Goal: Information Seeking & Learning: Learn about a topic

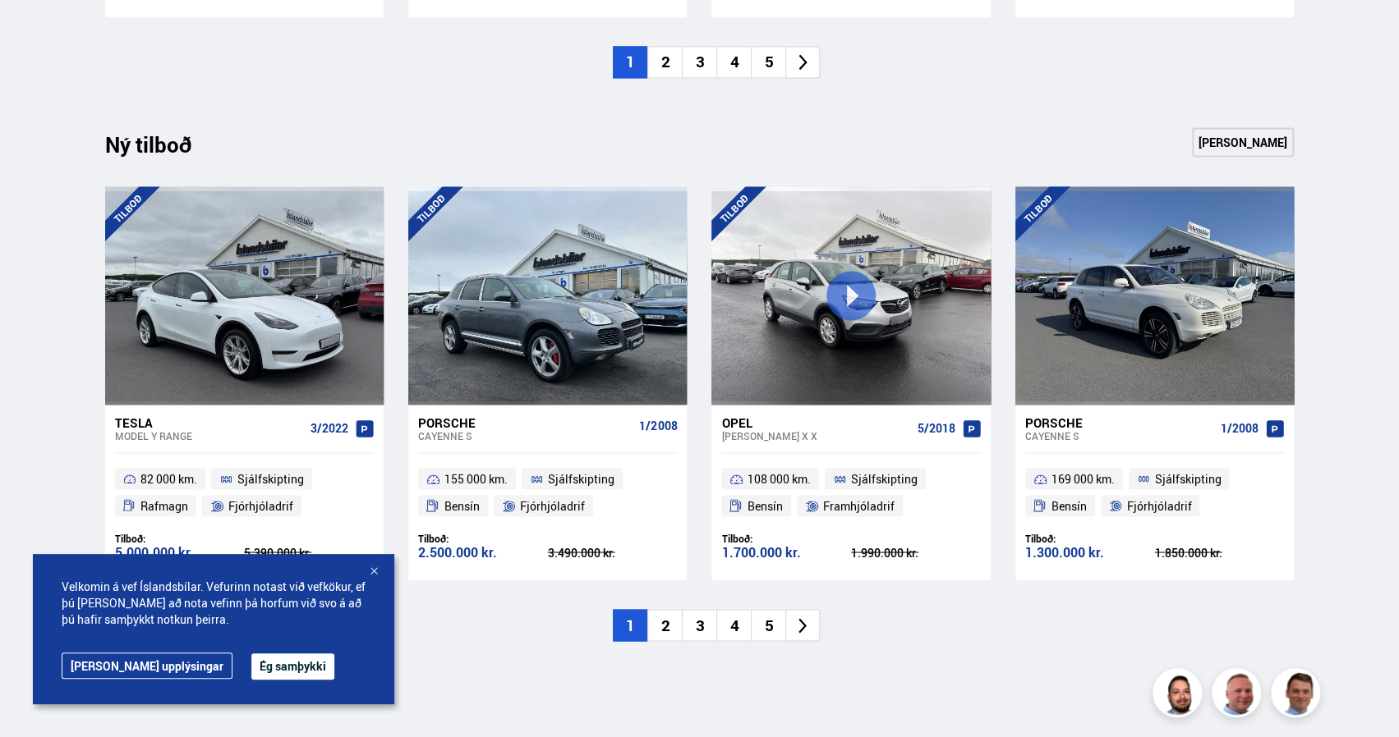
scroll to position [1730, 0]
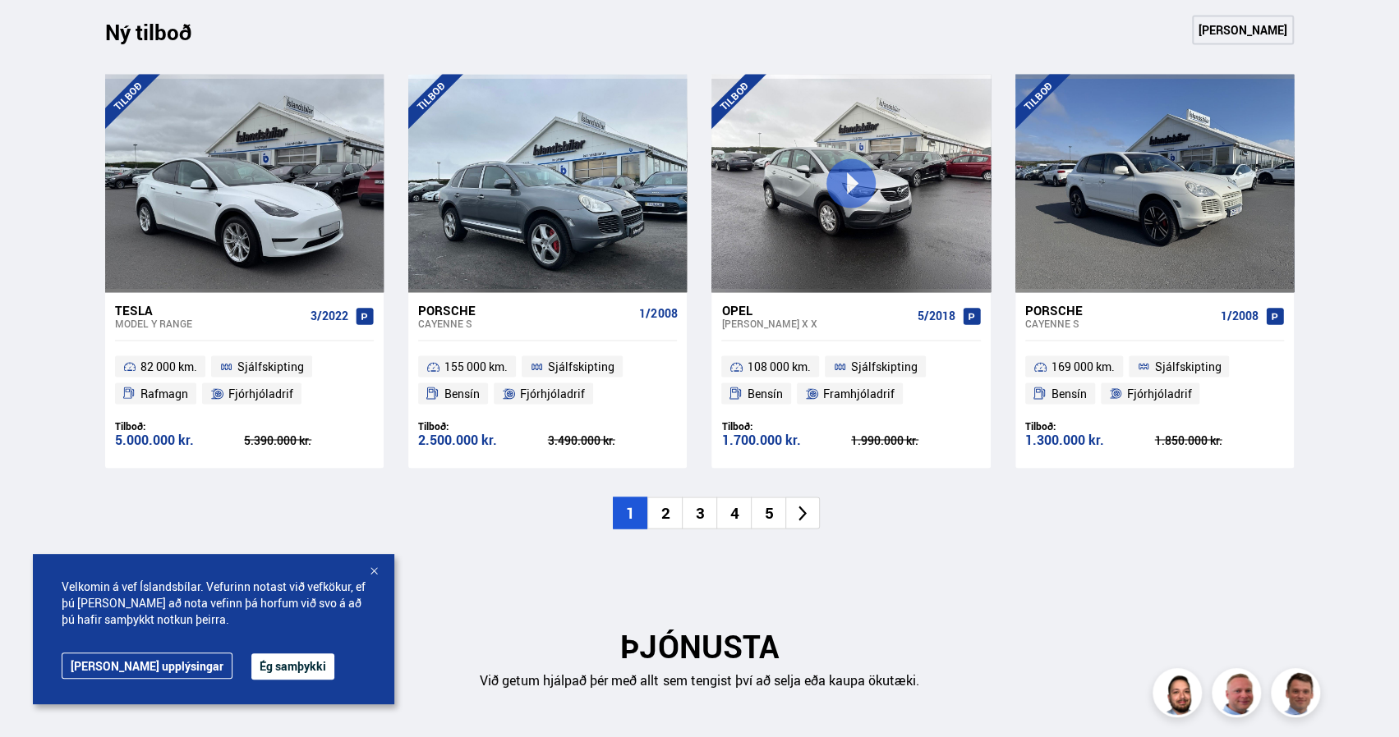
click at [668, 518] on li "2" at bounding box center [664, 513] width 34 height 32
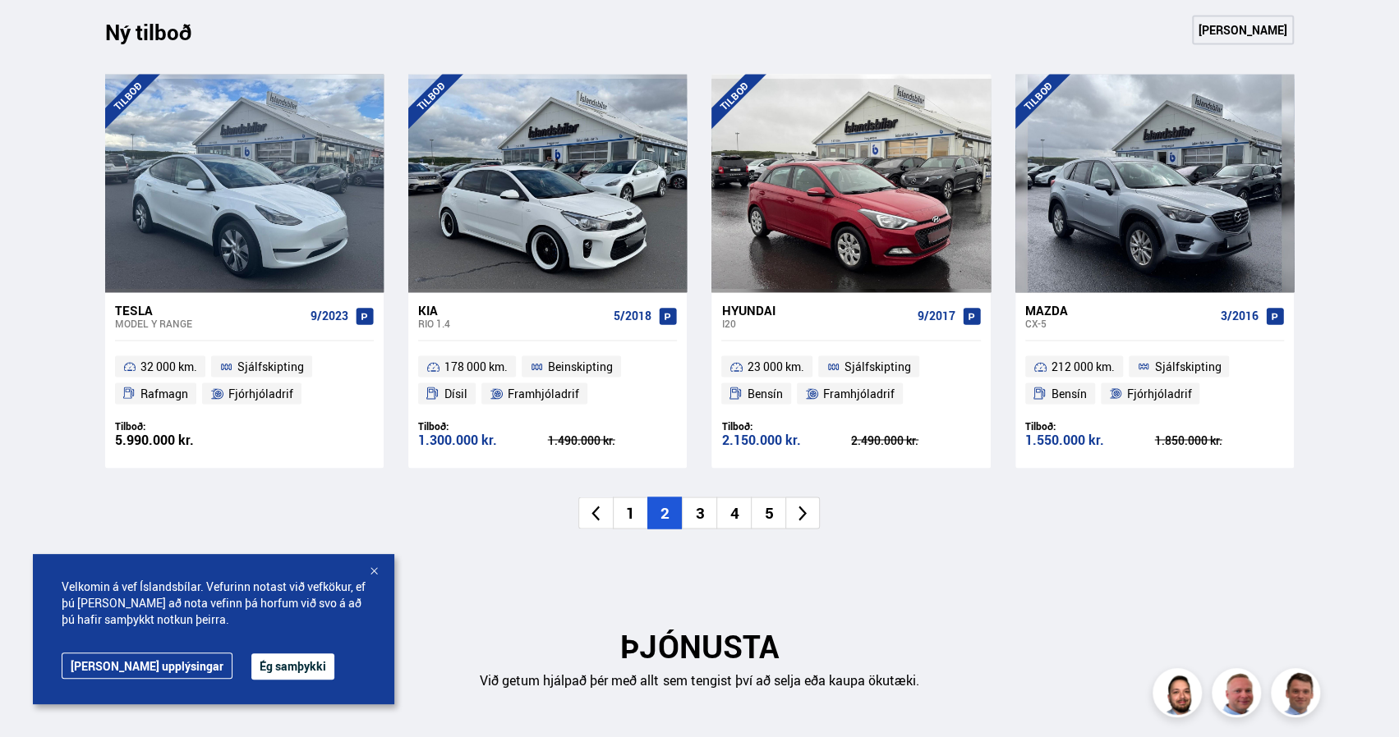
click at [693, 517] on li "3" at bounding box center [699, 513] width 34 height 32
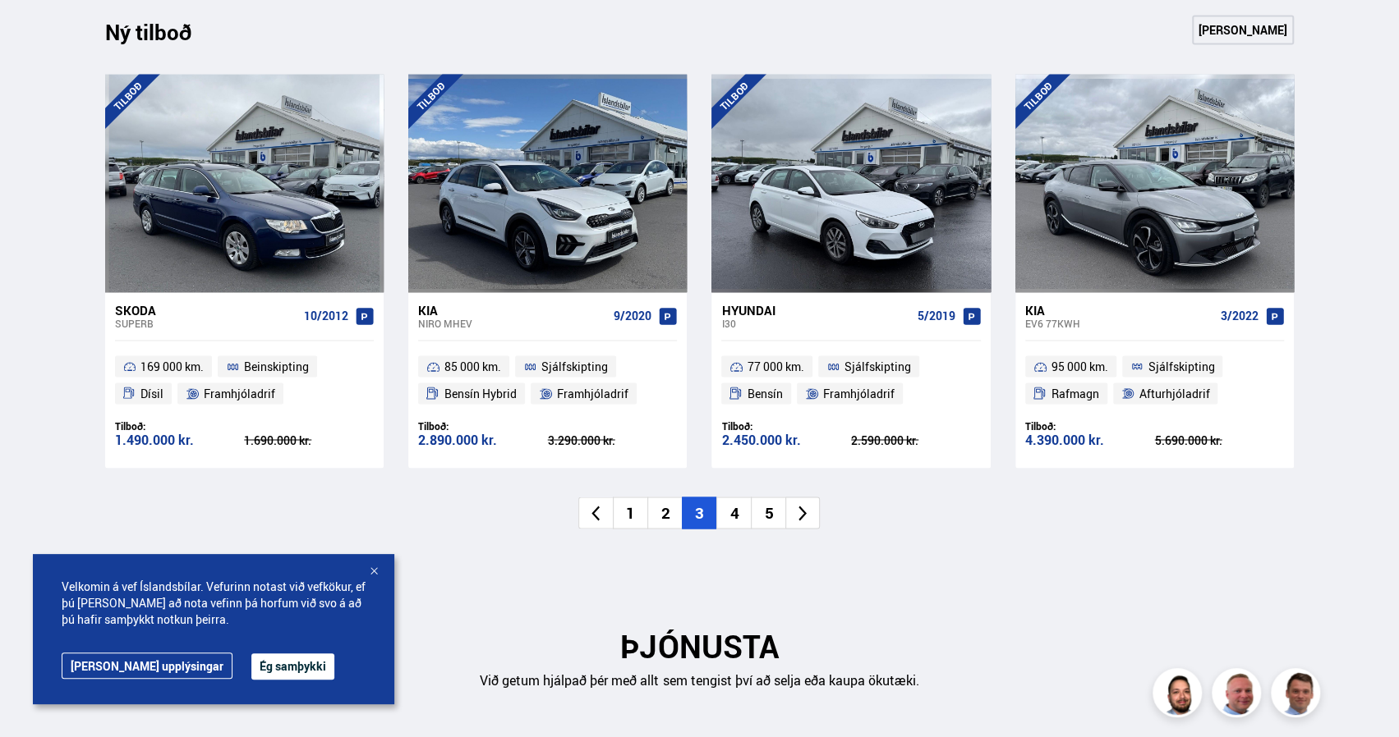
click at [729, 523] on li "4" at bounding box center [733, 513] width 34 height 32
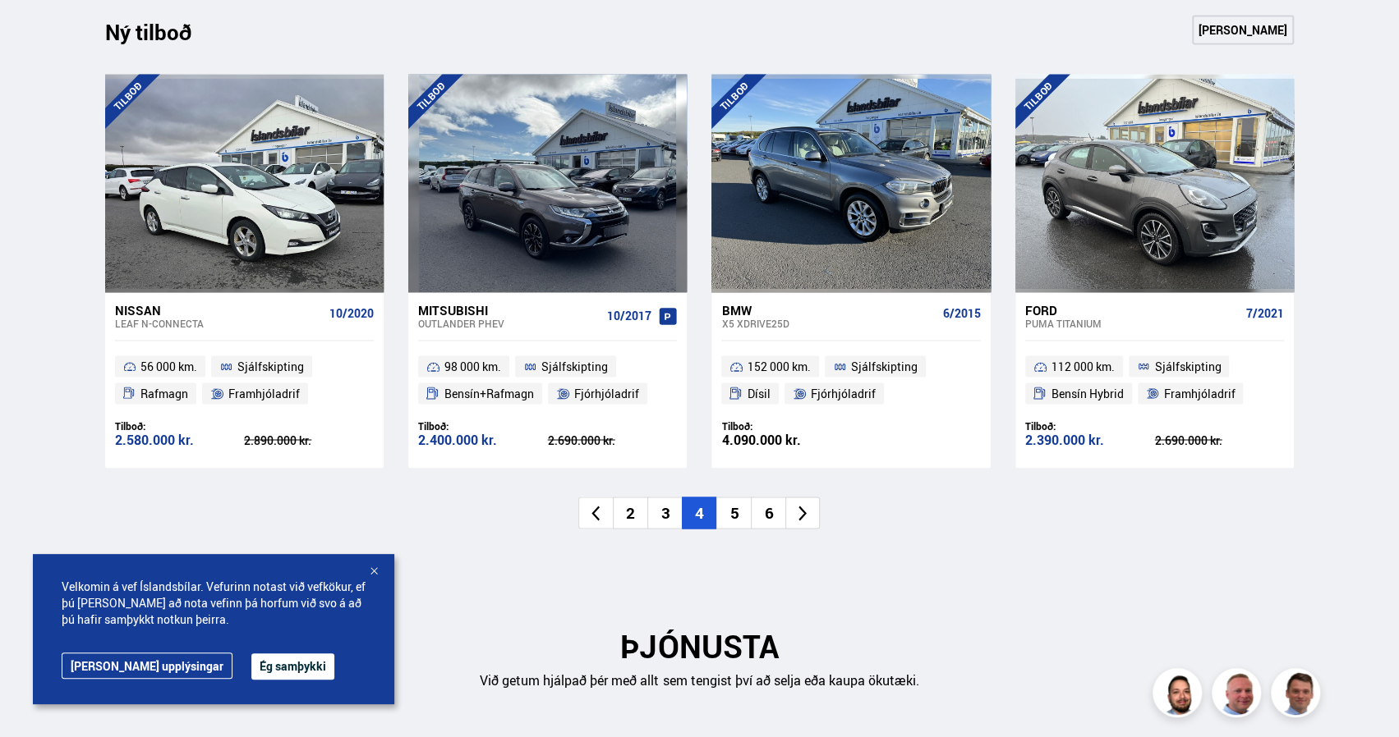
click at [736, 517] on li "5" at bounding box center [733, 513] width 34 height 32
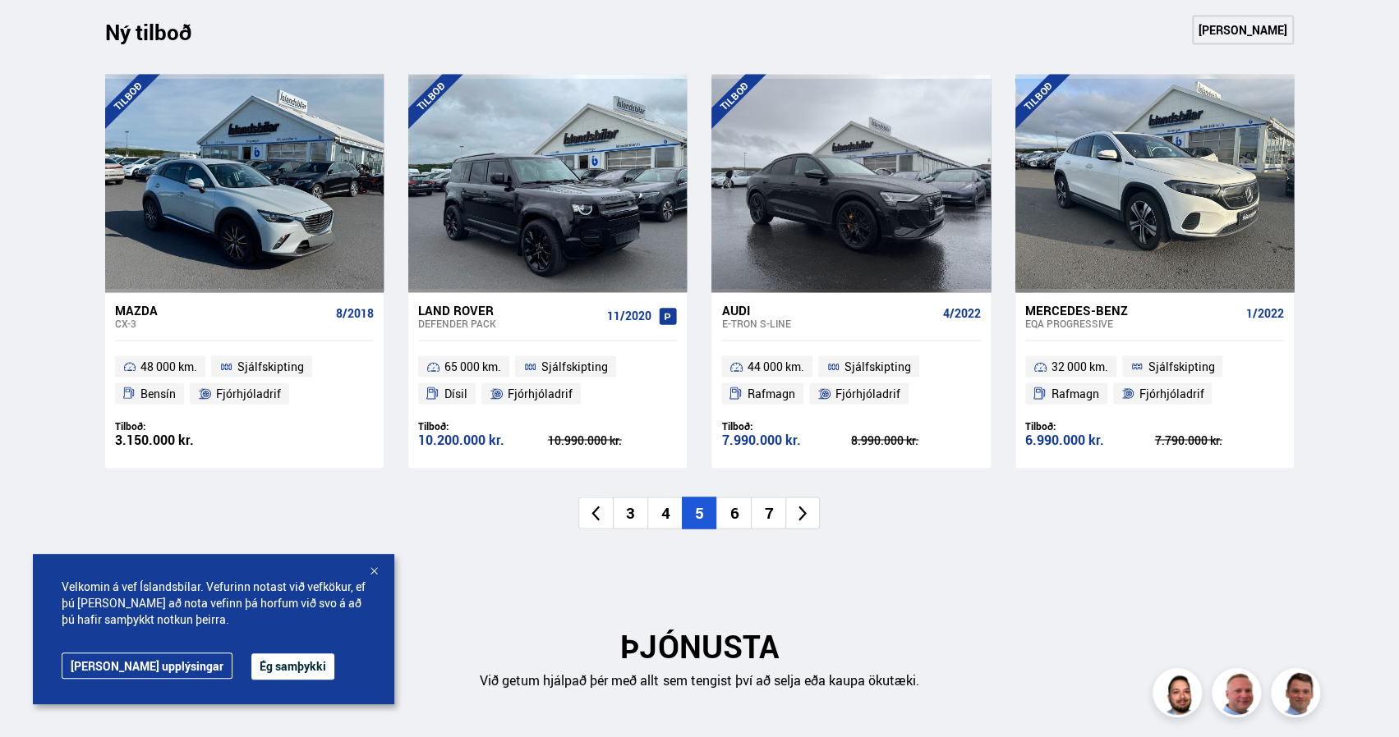
click at [736, 517] on li "6" at bounding box center [733, 513] width 34 height 32
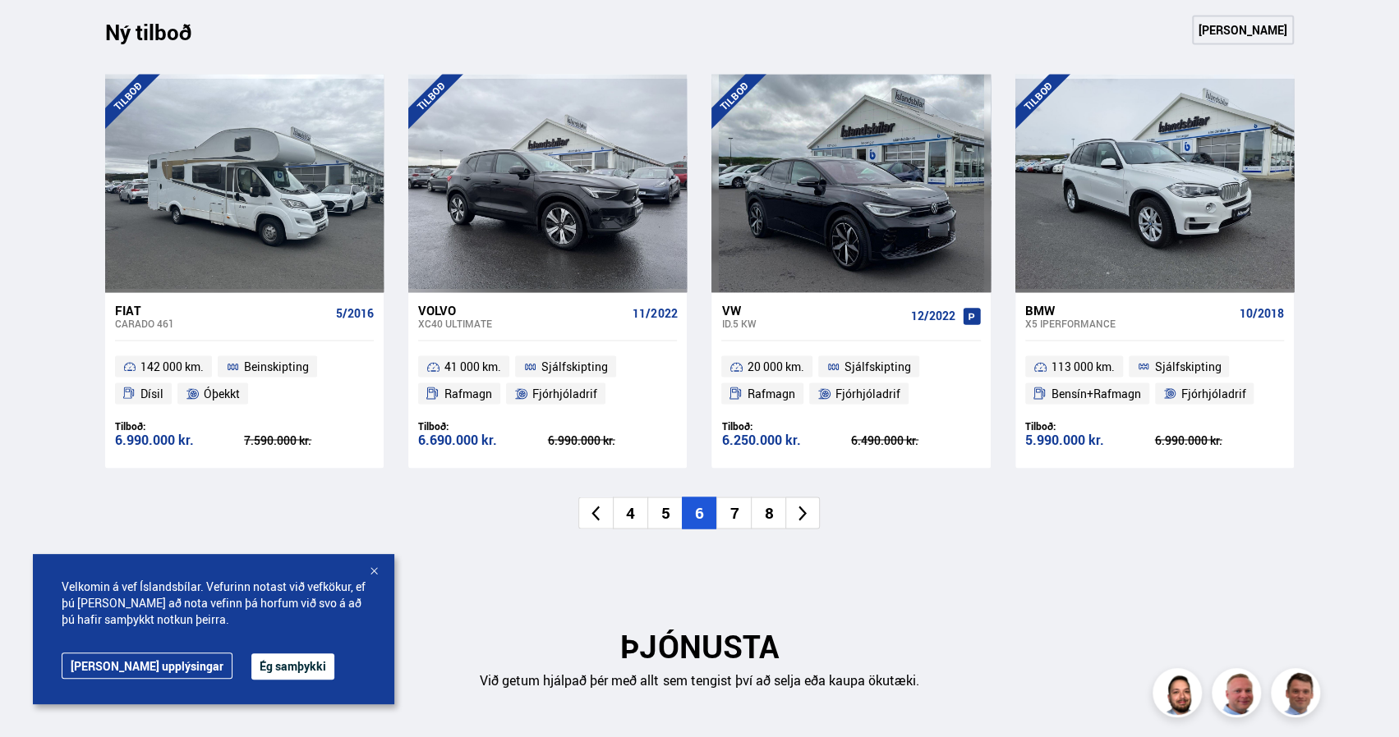
click at [736, 517] on li "7" at bounding box center [733, 513] width 34 height 32
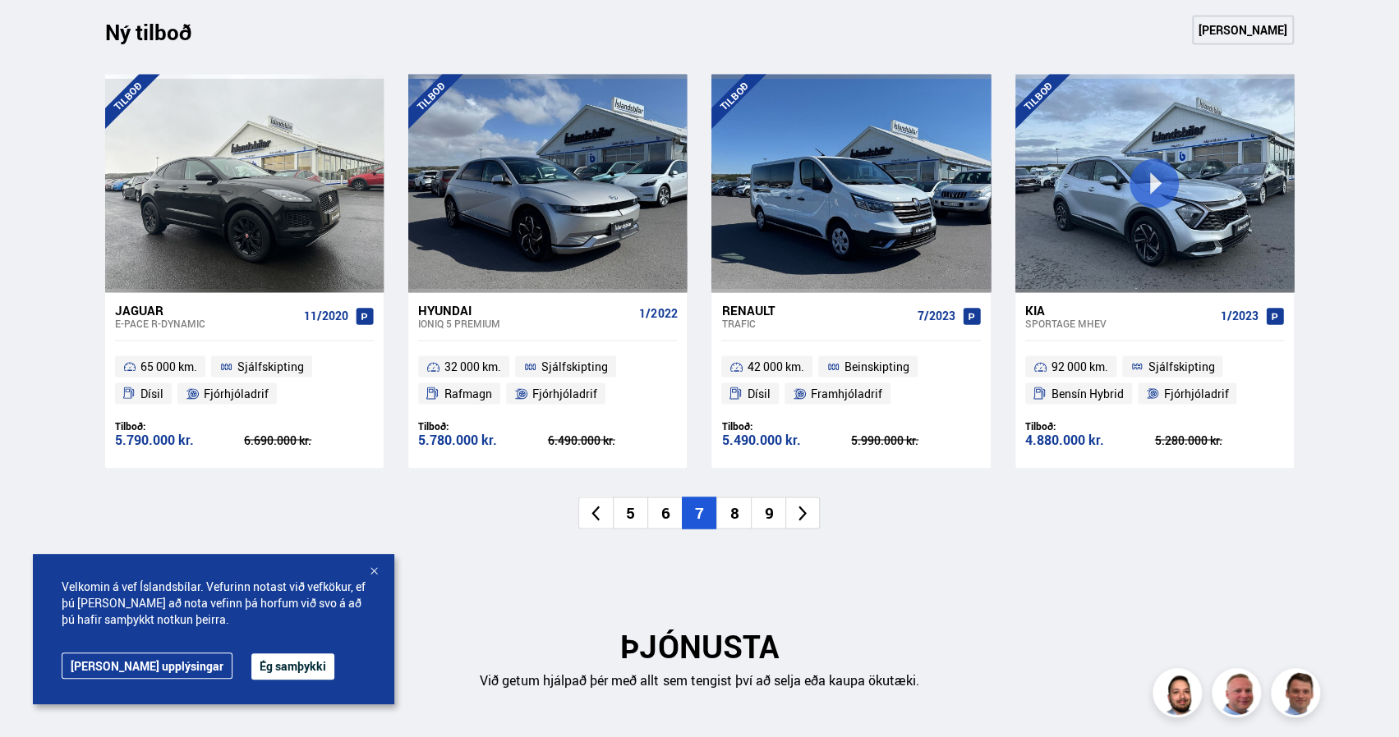
click at [733, 517] on li "8" at bounding box center [733, 513] width 34 height 32
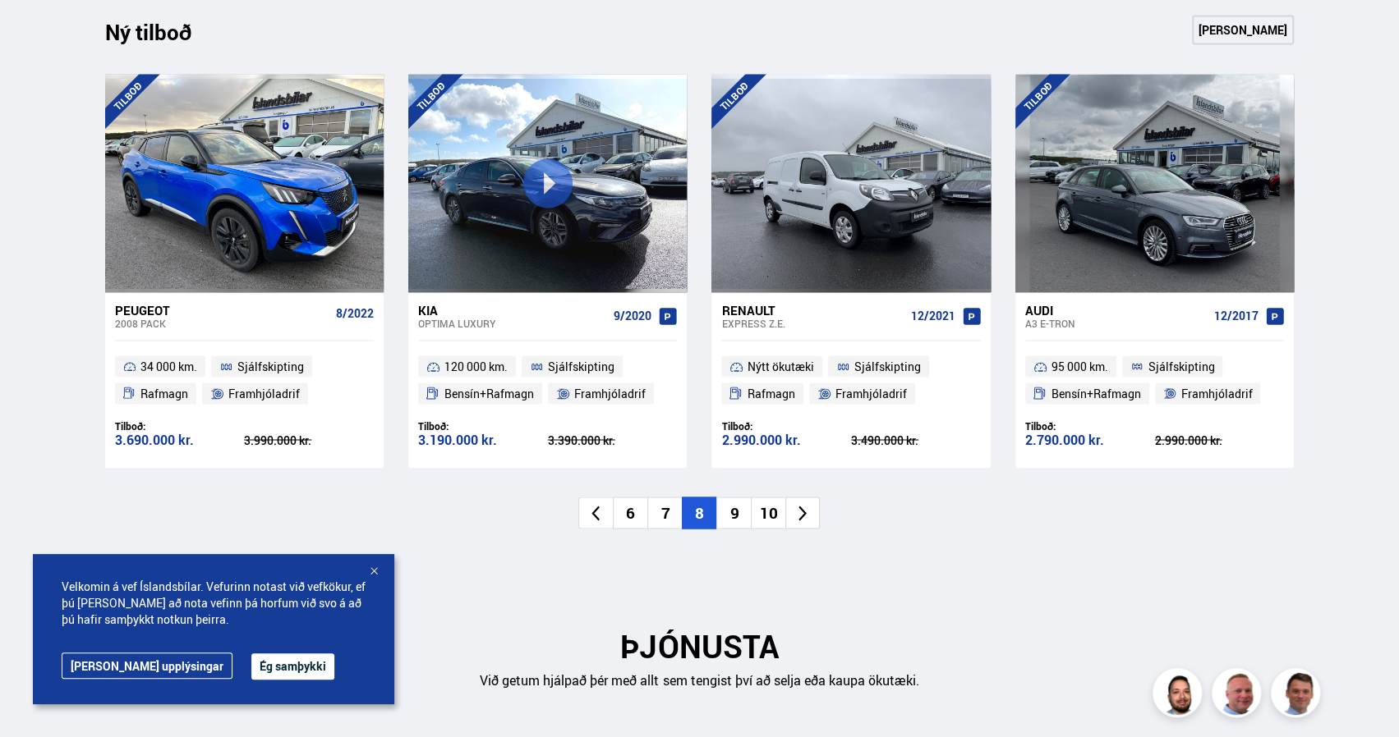
click at [734, 513] on li "9" at bounding box center [733, 513] width 34 height 32
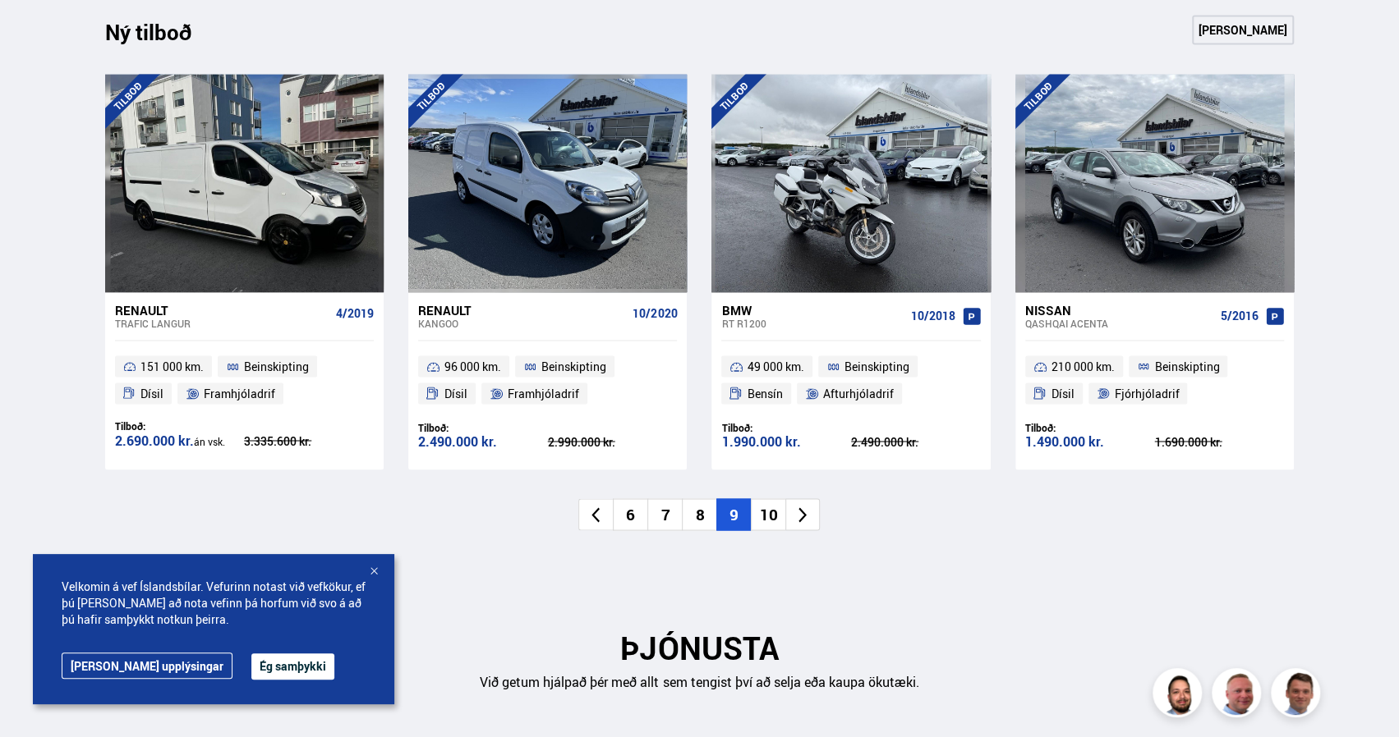
click at [772, 516] on li "10" at bounding box center [768, 514] width 34 height 32
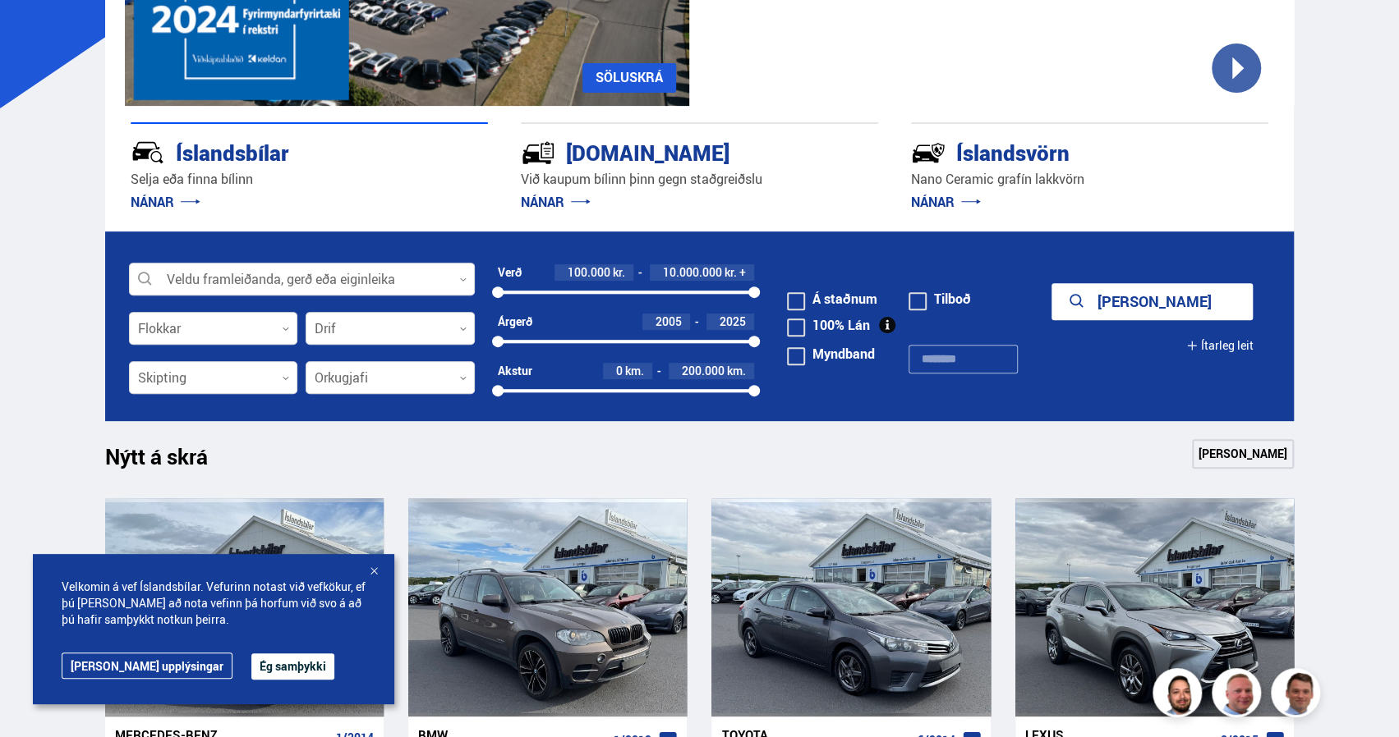
scroll to position [320, 0]
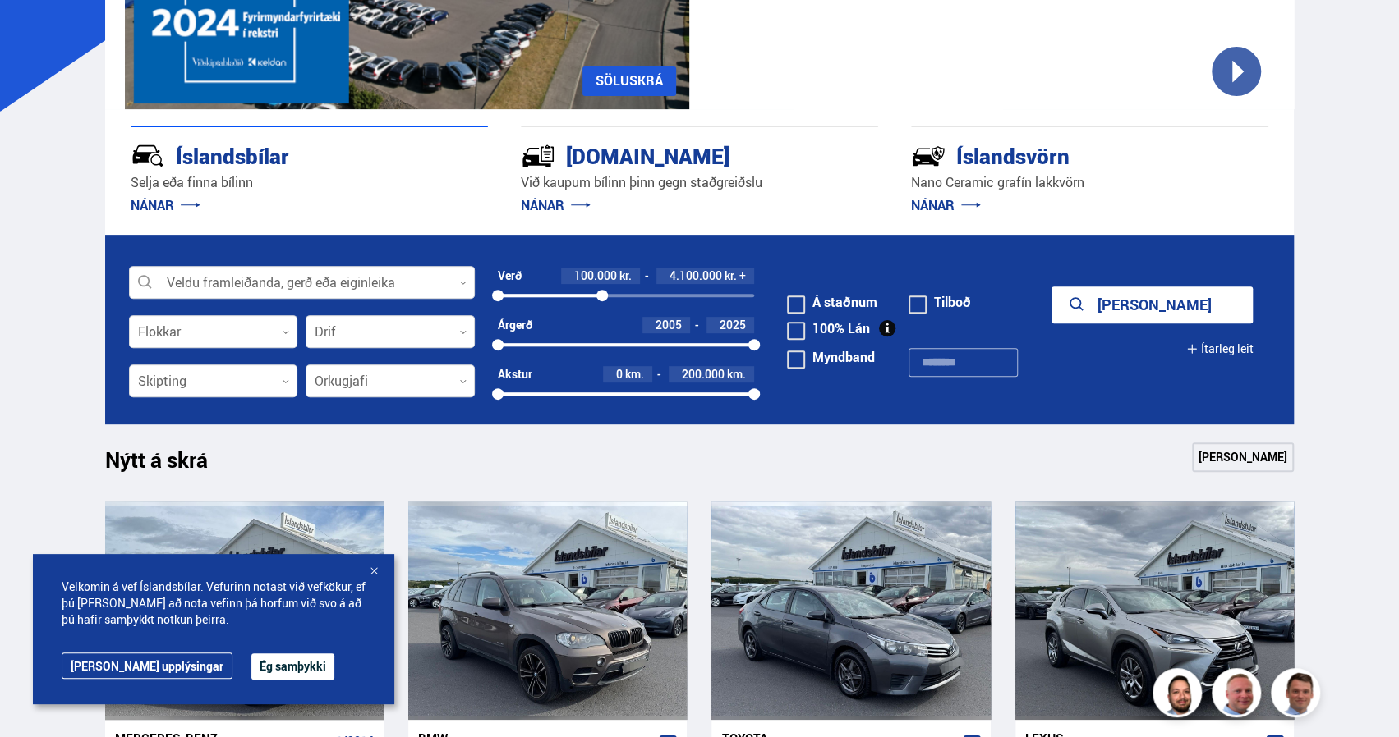
drag, startPoint x: 753, startPoint y: 298, endPoint x: 601, endPoint y: 305, distance: 152.1
click at [601, 305] on div "Verð 100.000 kr. 4.100.000 kr. + 100000 4115925" at bounding box center [626, 292] width 257 height 49
drag, startPoint x: 499, startPoint y: 346, endPoint x: 667, endPoint y: 343, distance: 167.6
click at [667, 343] on div at bounding box center [667, 344] width 11 height 11
drag, startPoint x: 754, startPoint y: 392, endPoint x: 629, endPoint y: 395, distance: 124.9
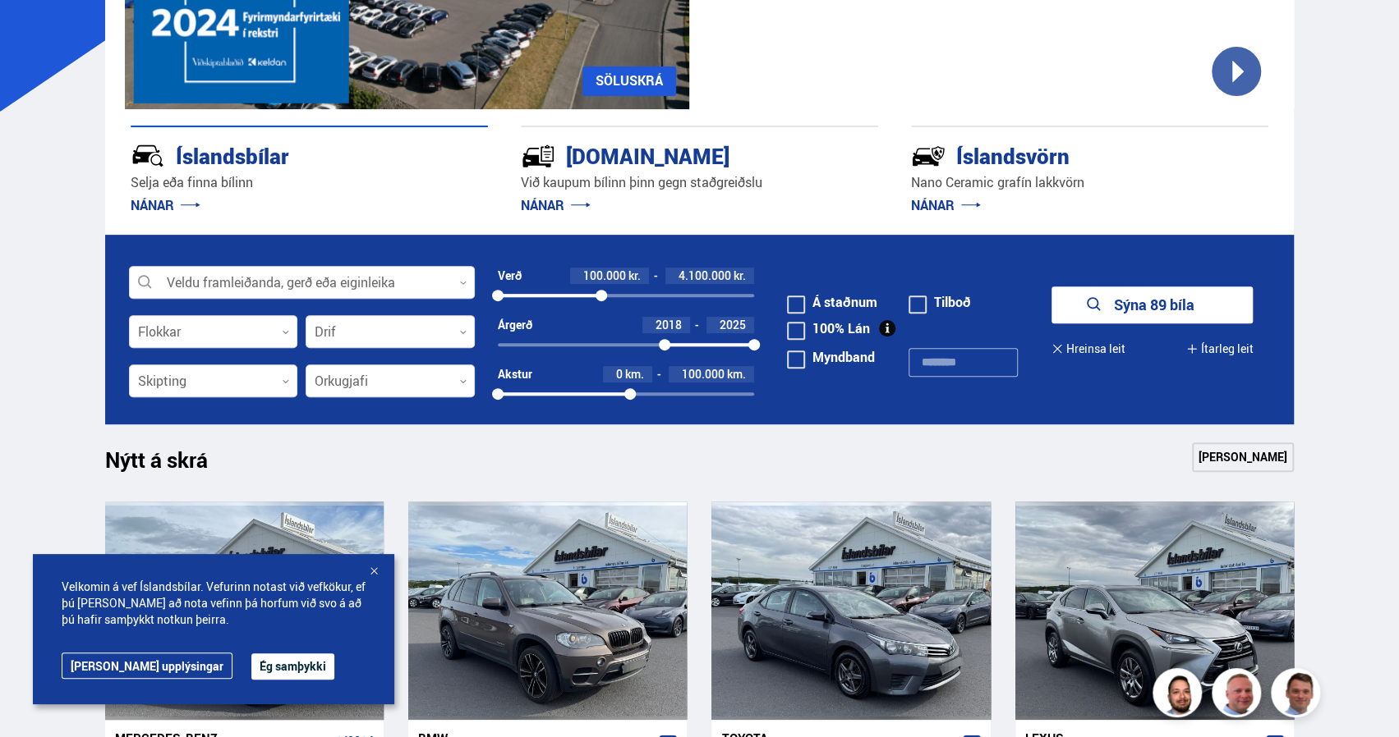
click at [629, 395] on div at bounding box center [629, 393] width 11 height 11
click at [1133, 303] on button "Sýna 46 bíla" at bounding box center [1151, 305] width 201 height 37
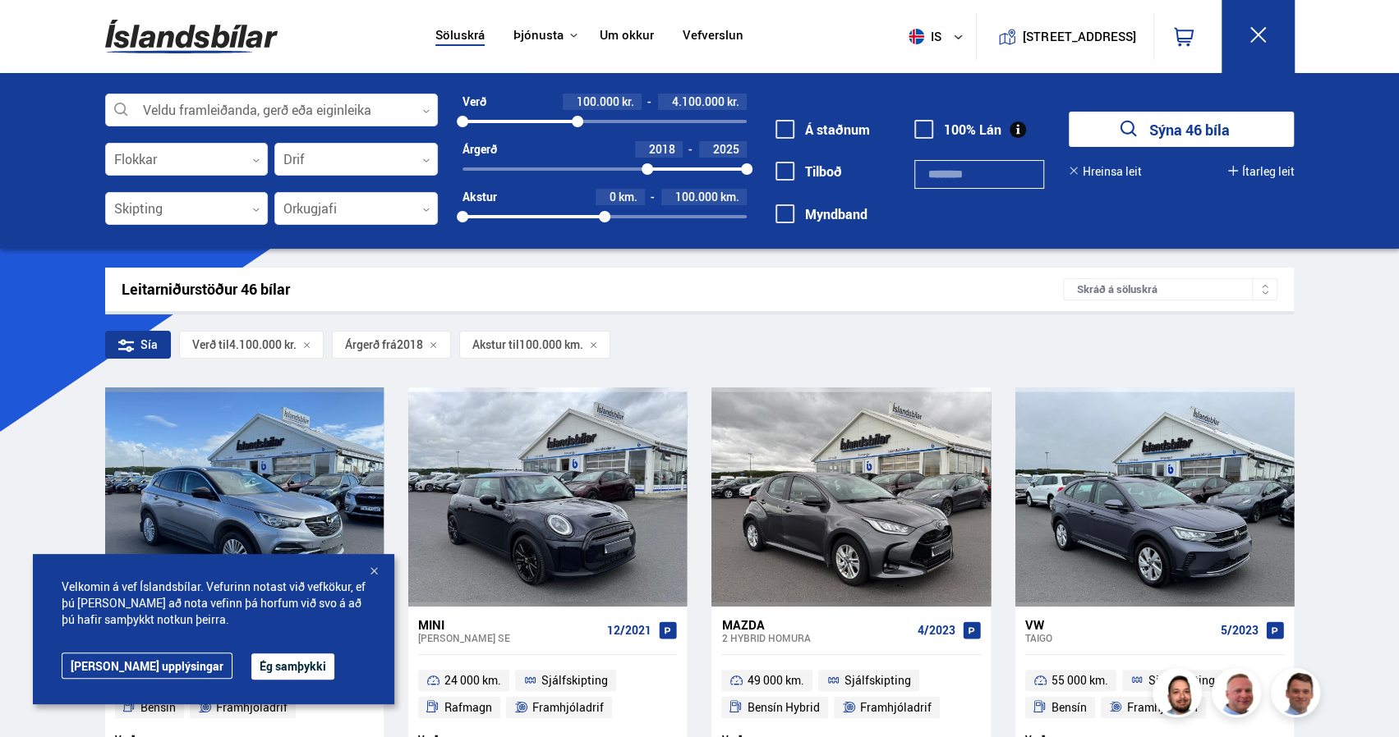
click at [377, 568] on div at bounding box center [373, 572] width 16 height 16
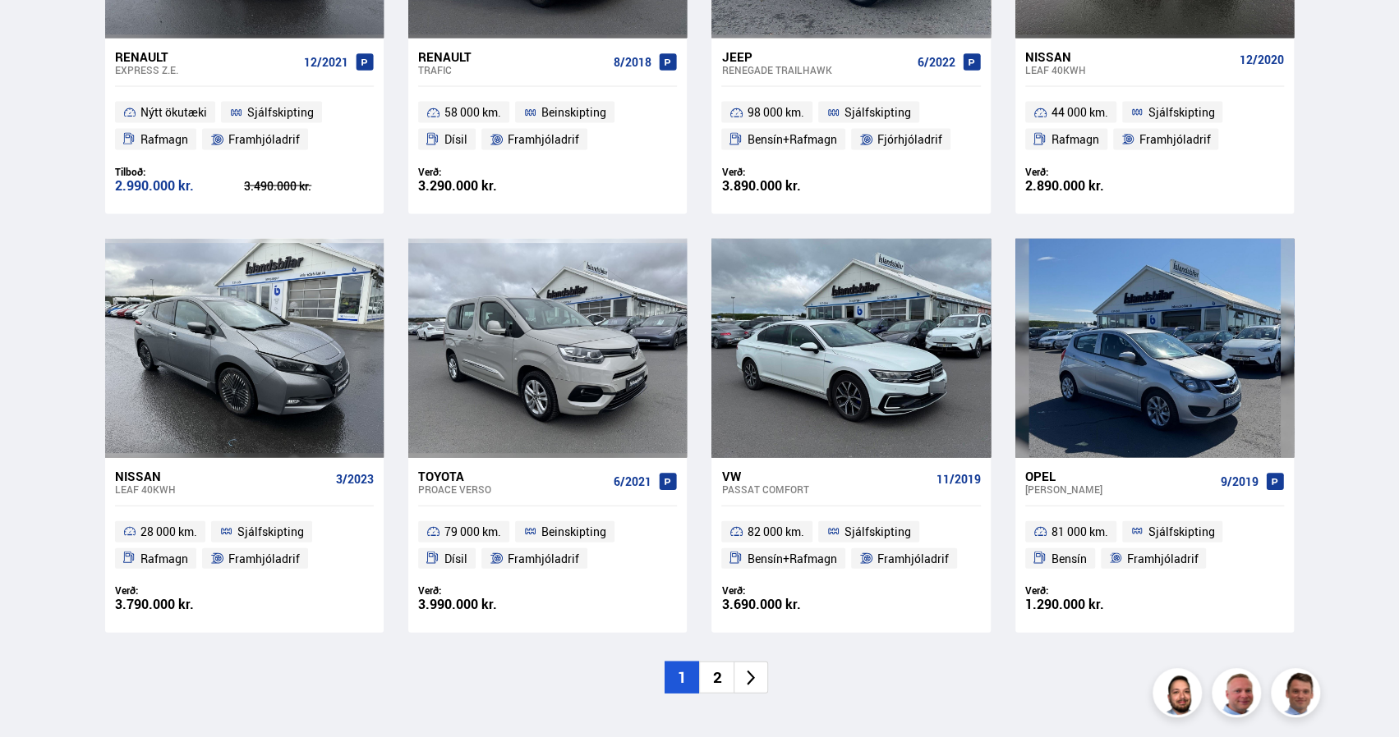
scroll to position [2245, 0]
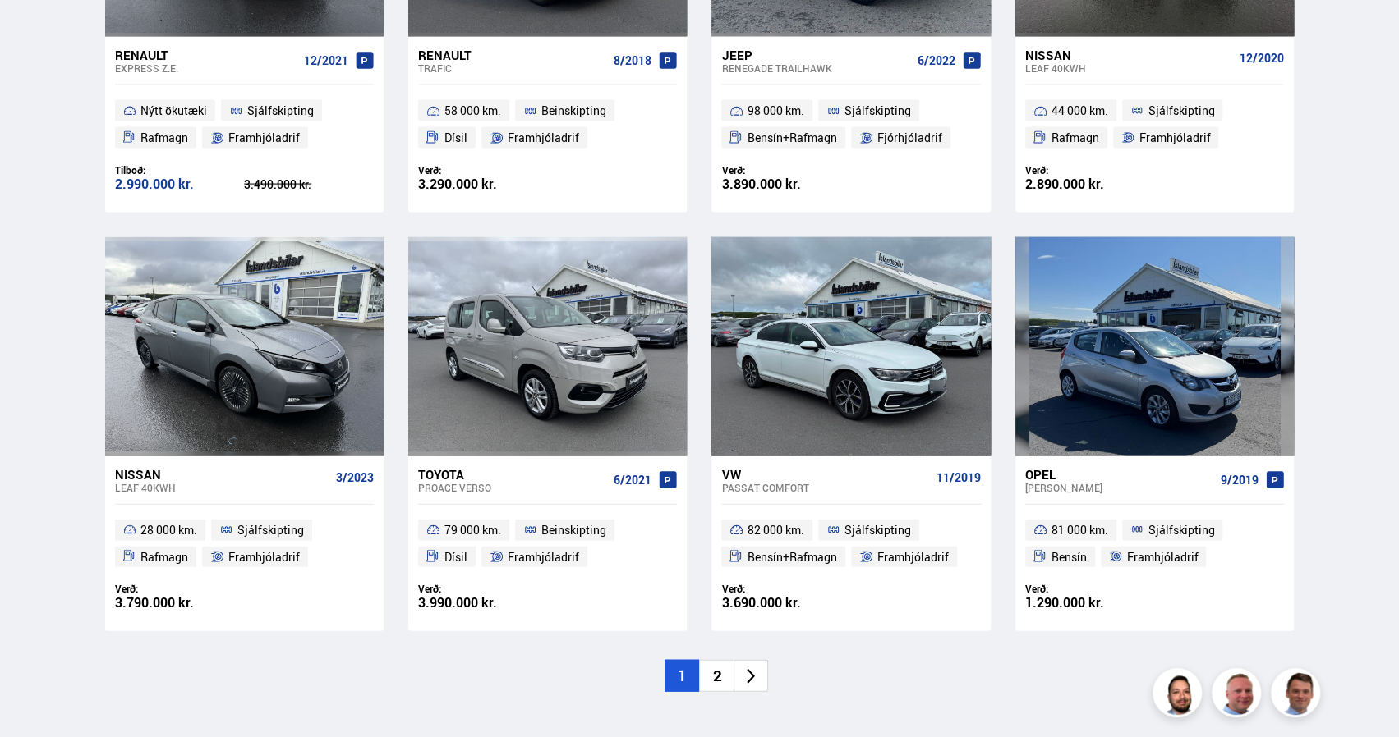
click at [715, 676] on li "2" at bounding box center [716, 676] width 34 height 32
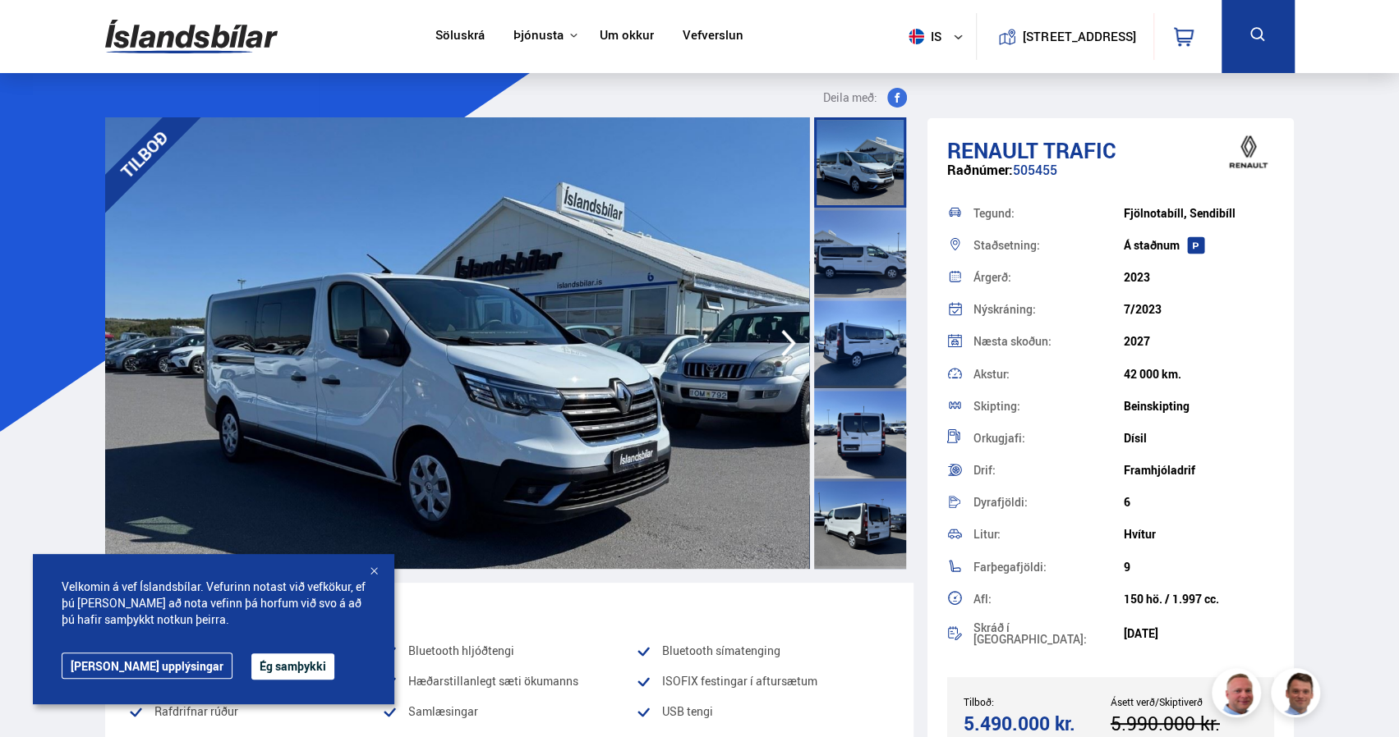
click at [782, 337] on icon "button" at bounding box center [788, 343] width 33 height 39
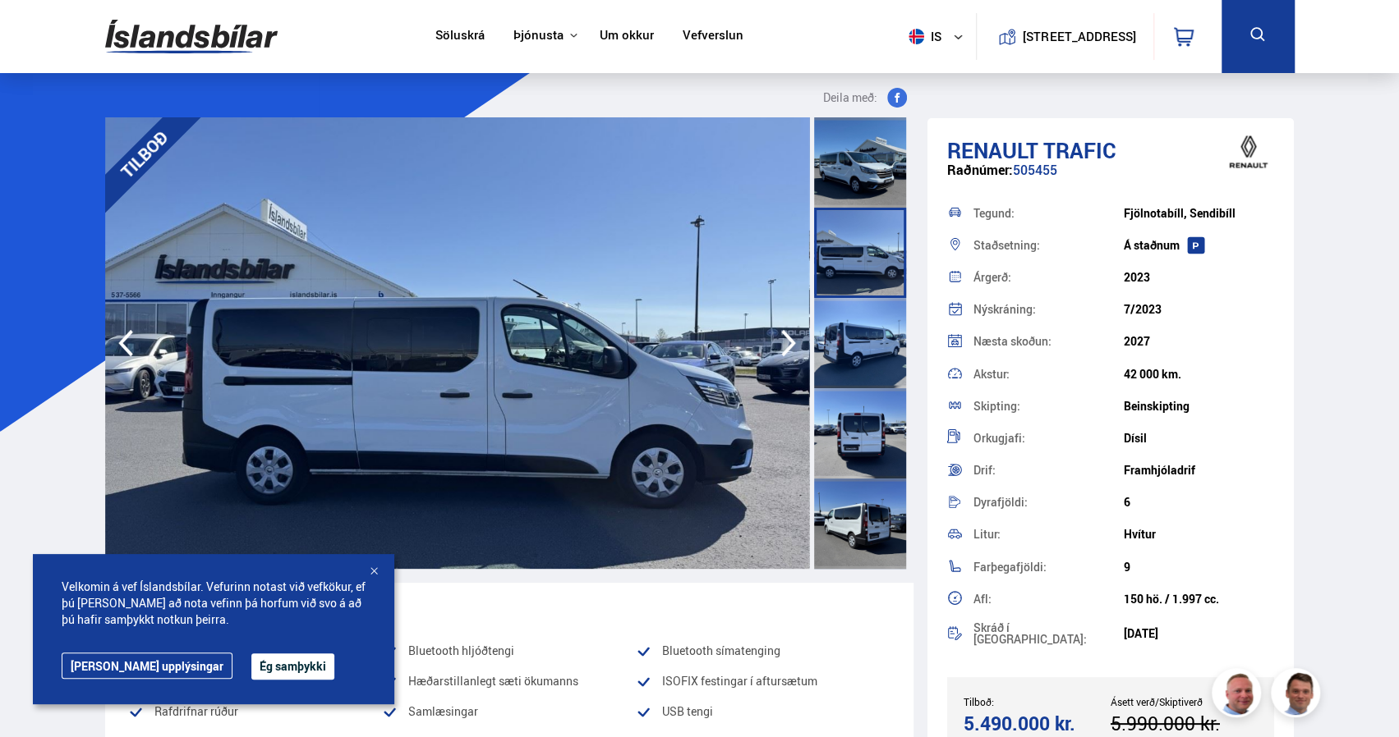
click at [782, 337] on icon "button" at bounding box center [788, 343] width 33 height 39
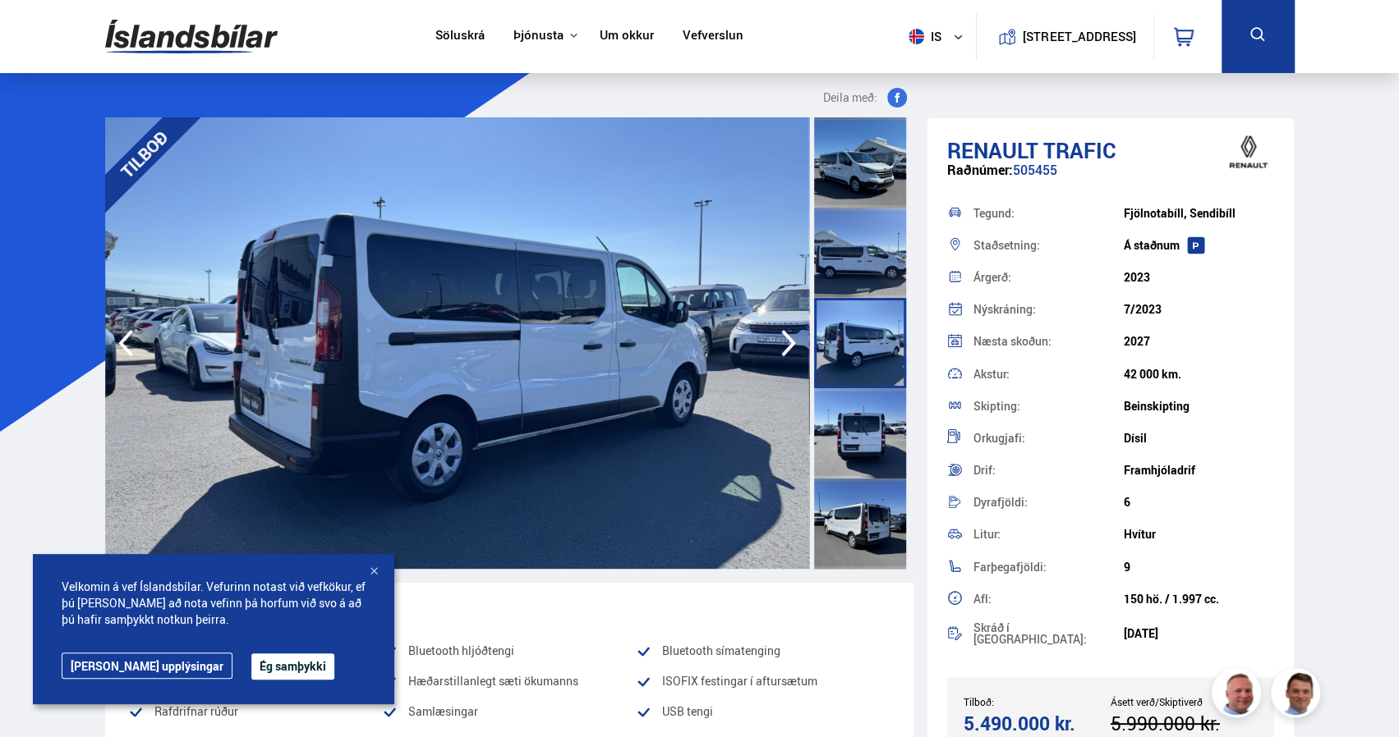
click at [782, 337] on icon "button" at bounding box center [788, 343] width 33 height 39
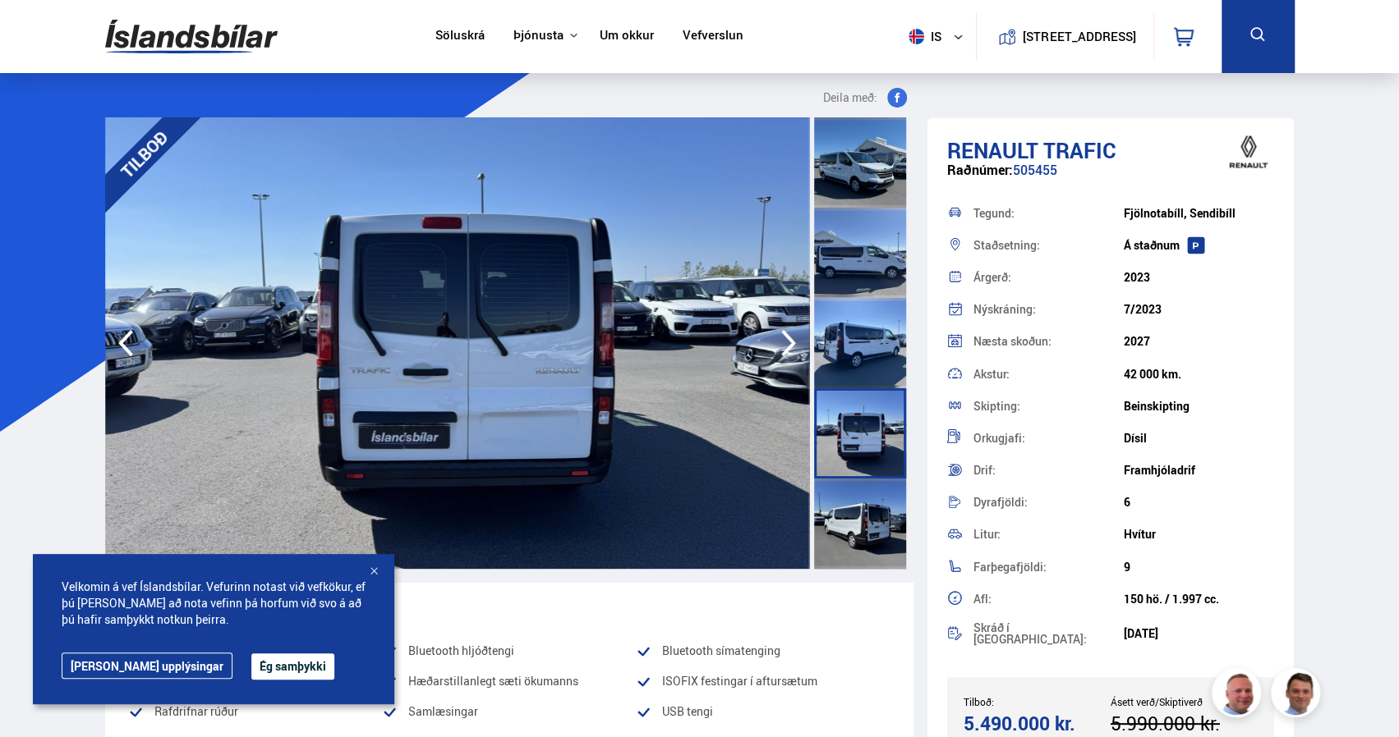
click at [782, 337] on icon "button" at bounding box center [788, 343] width 33 height 39
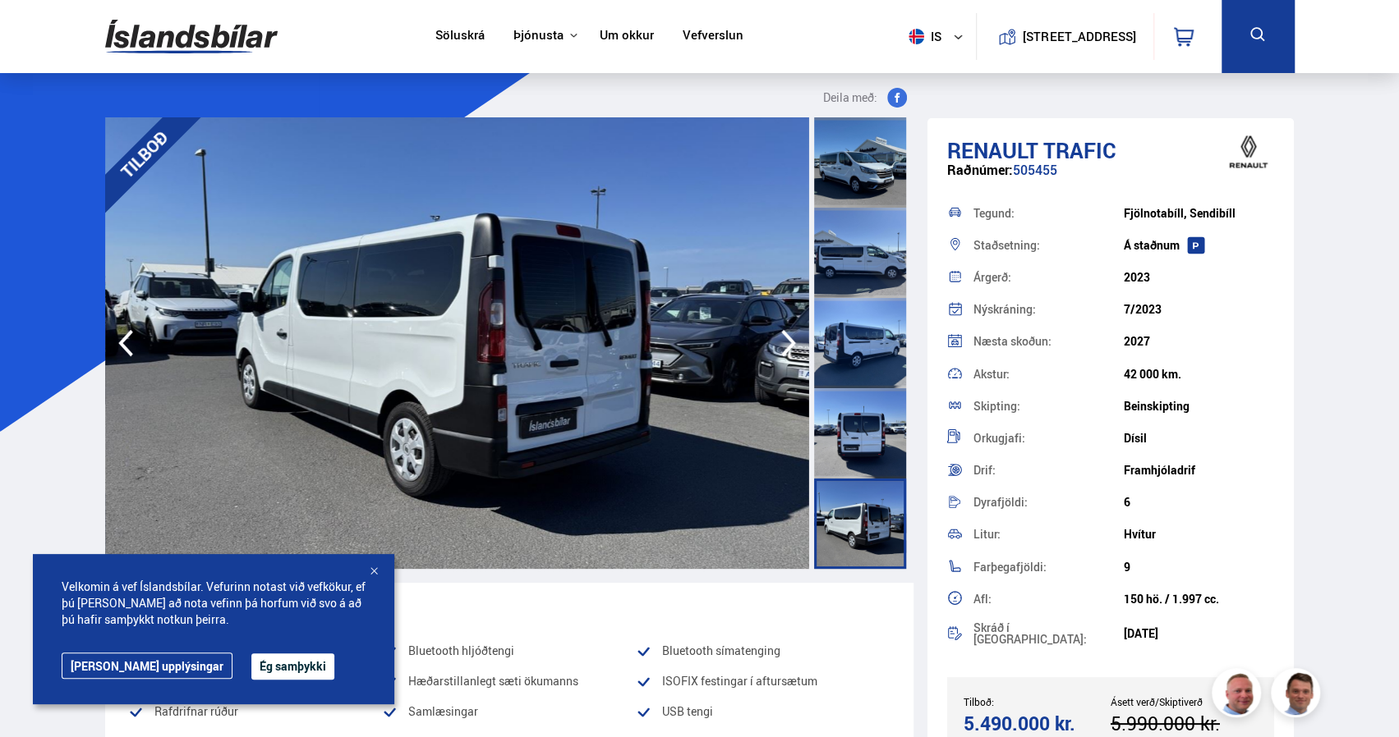
click at [782, 337] on icon "button" at bounding box center [788, 343] width 33 height 39
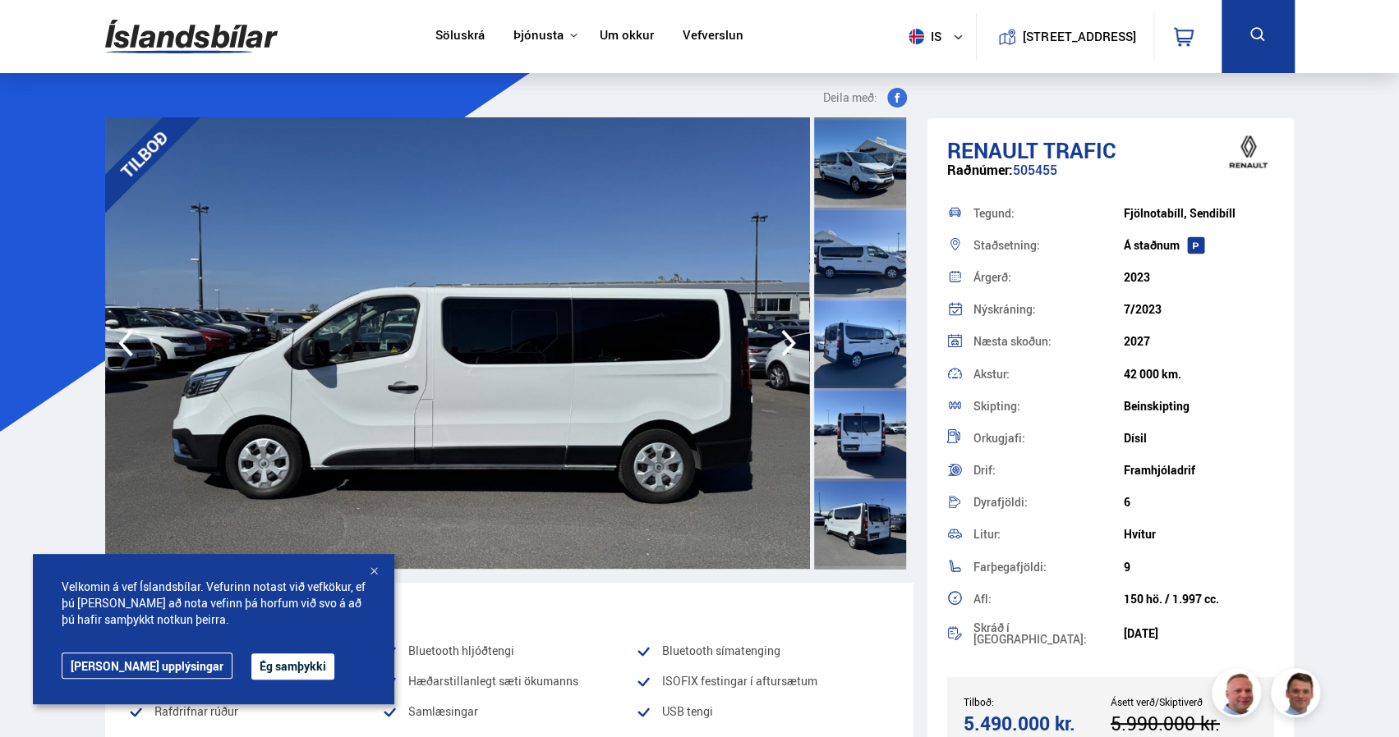
click at [782, 337] on icon "button" at bounding box center [788, 343] width 33 height 39
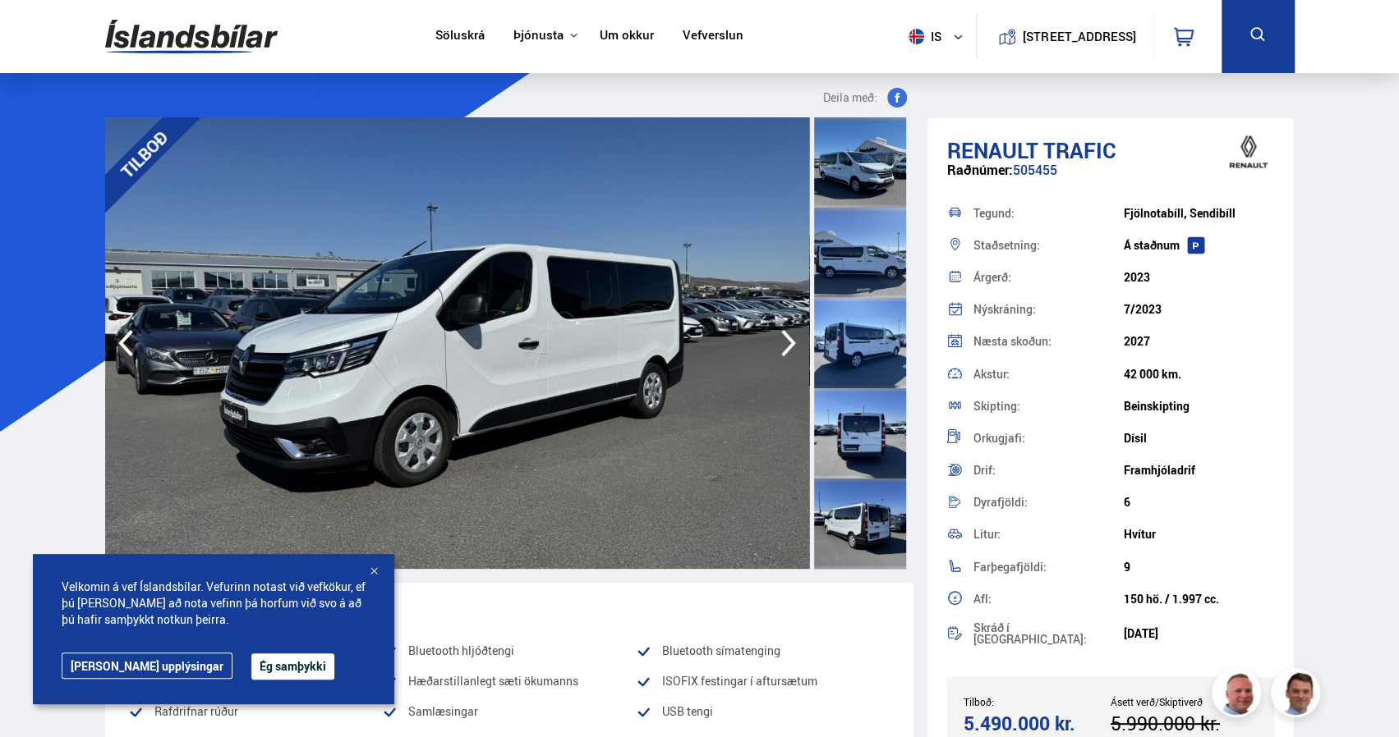
click at [782, 337] on icon "button" at bounding box center [788, 343] width 33 height 39
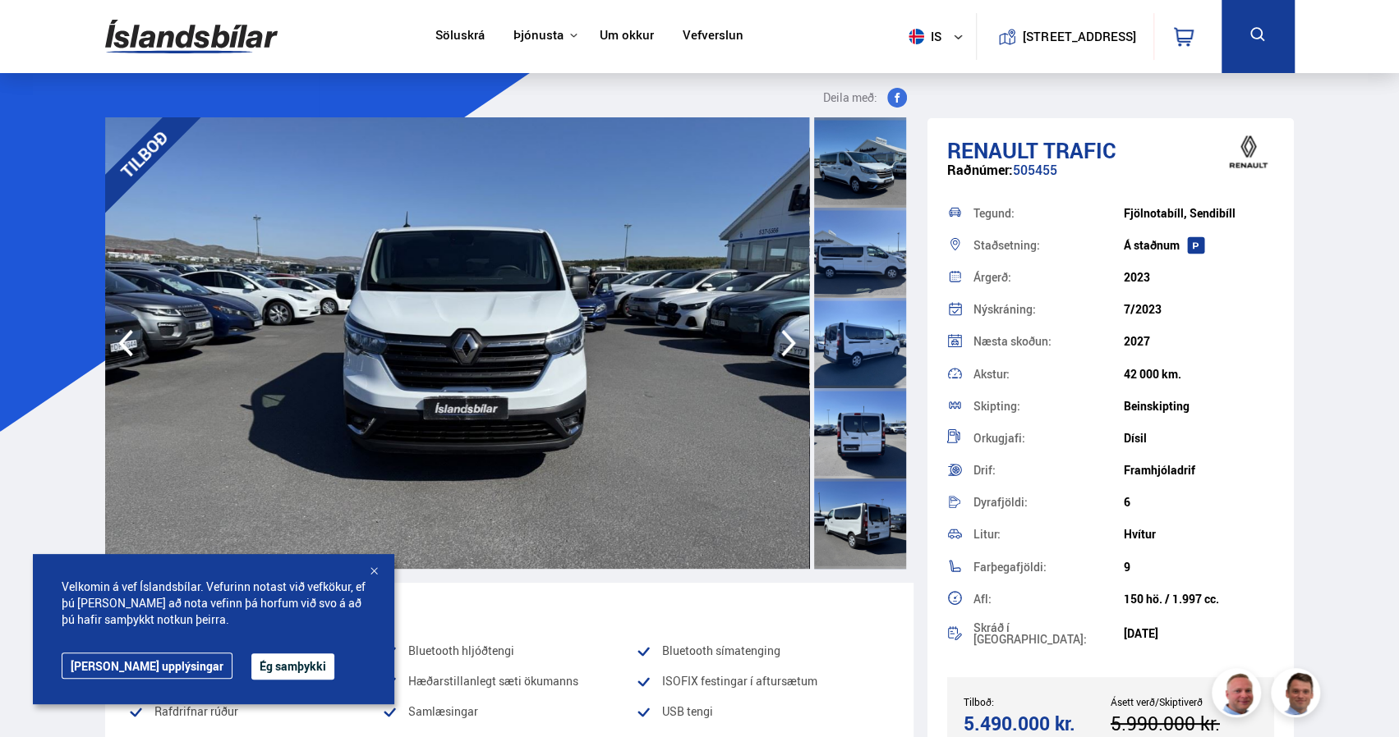
click at [782, 337] on icon "button" at bounding box center [788, 343] width 33 height 39
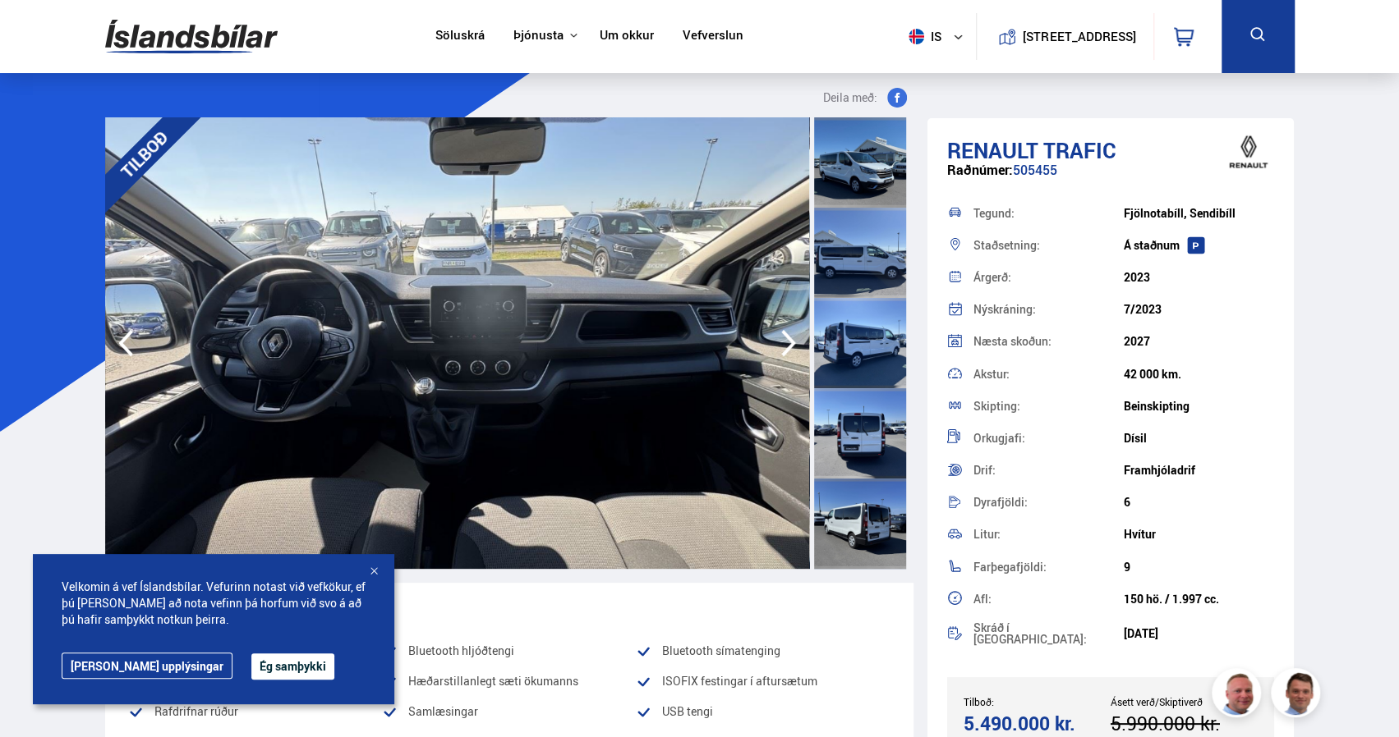
click at [782, 337] on icon "button" at bounding box center [788, 343] width 33 height 39
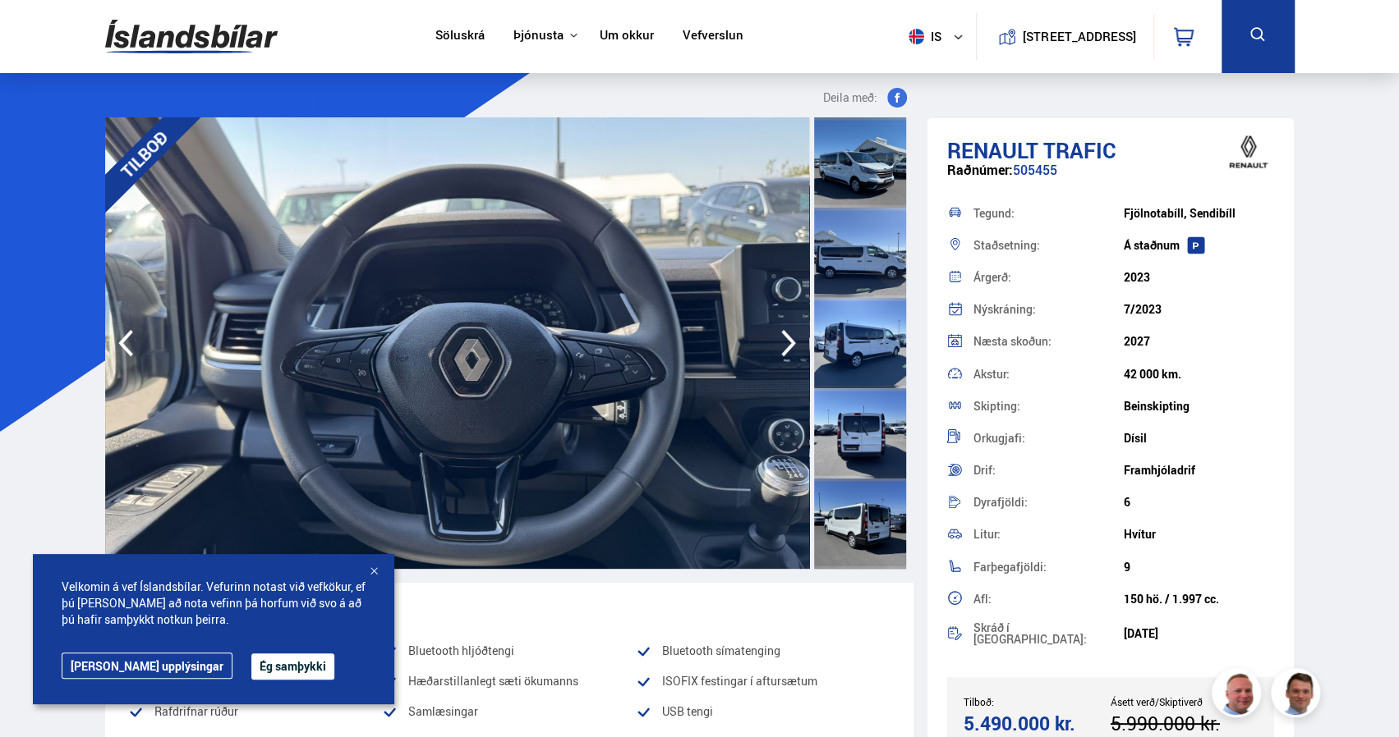
click at [782, 337] on icon "button" at bounding box center [788, 343] width 33 height 39
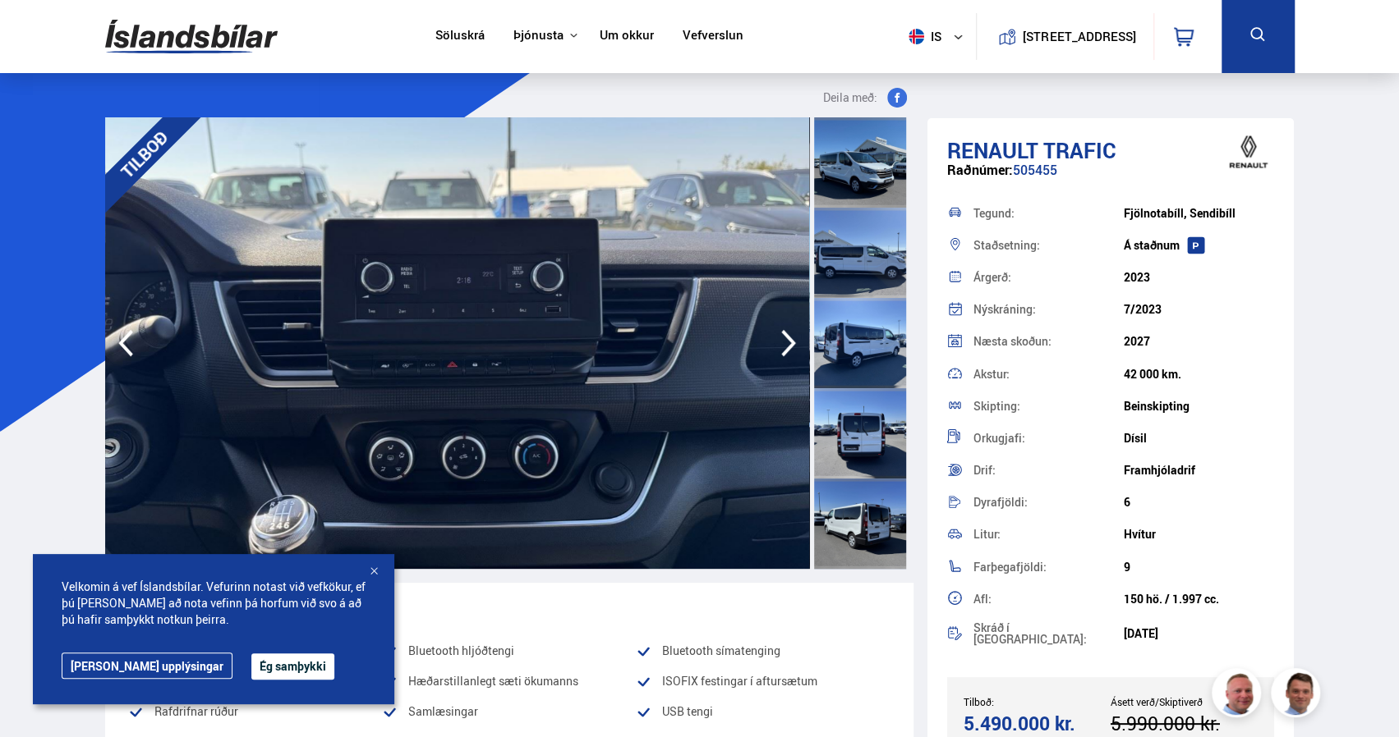
click at [782, 337] on icon "button" at bounding box center [788, 343] width 33 height 39
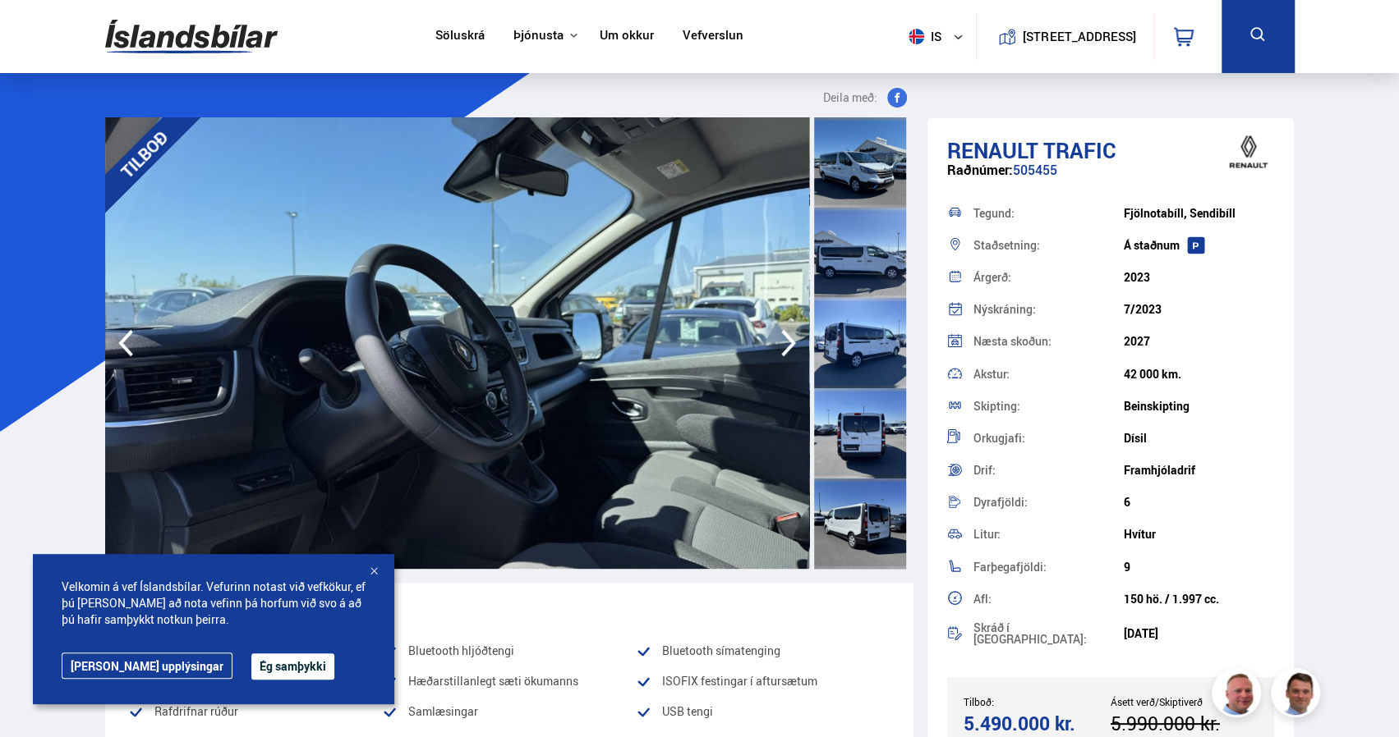
click at [782, 337] on icon "button" at bounding box center [788, 343] width 33 height 39
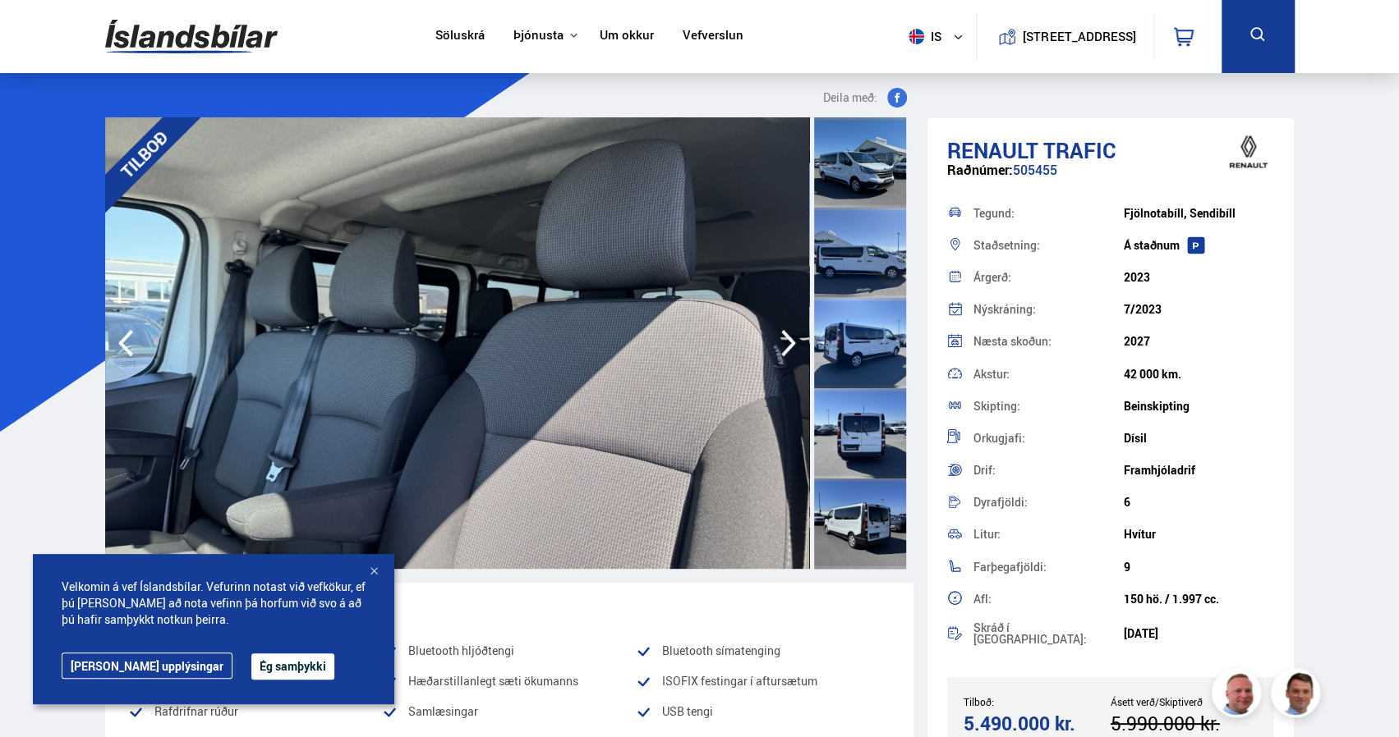
click at [782, 337] on icon "button" at bounding box center [788, 343] width 33 height 39
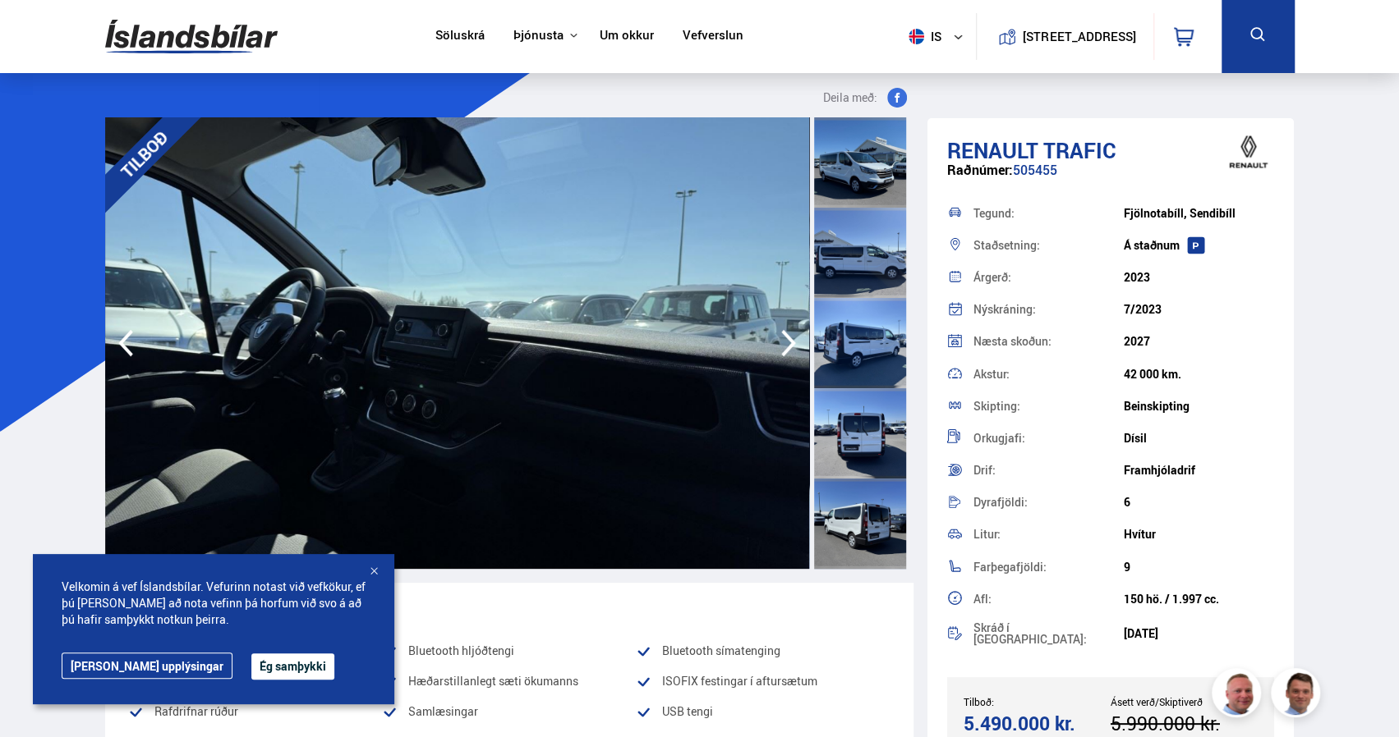
click at [782, 337] on icon "button" at bounding box center [788, 343] width 33 height 39
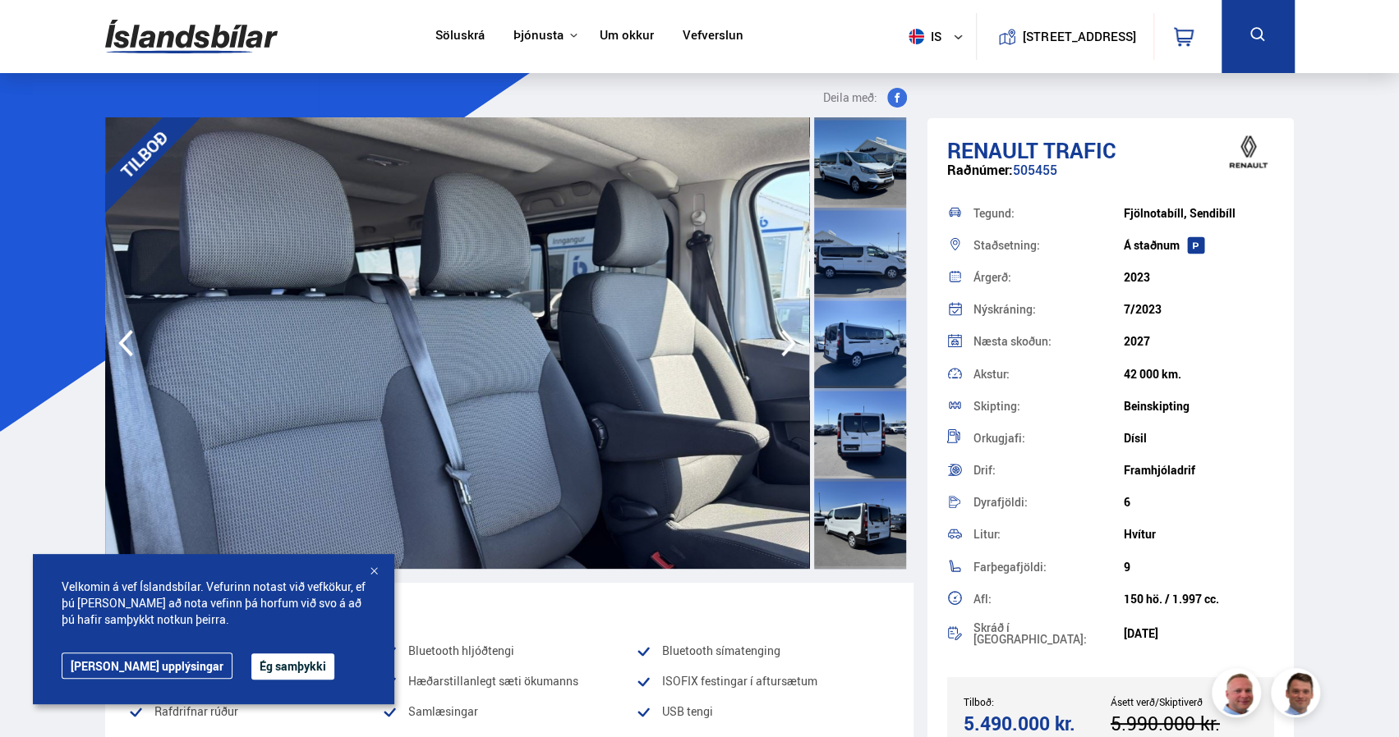
click at [782, 337] on icon "button" at bounding box center [788, 343] width 33 height 39
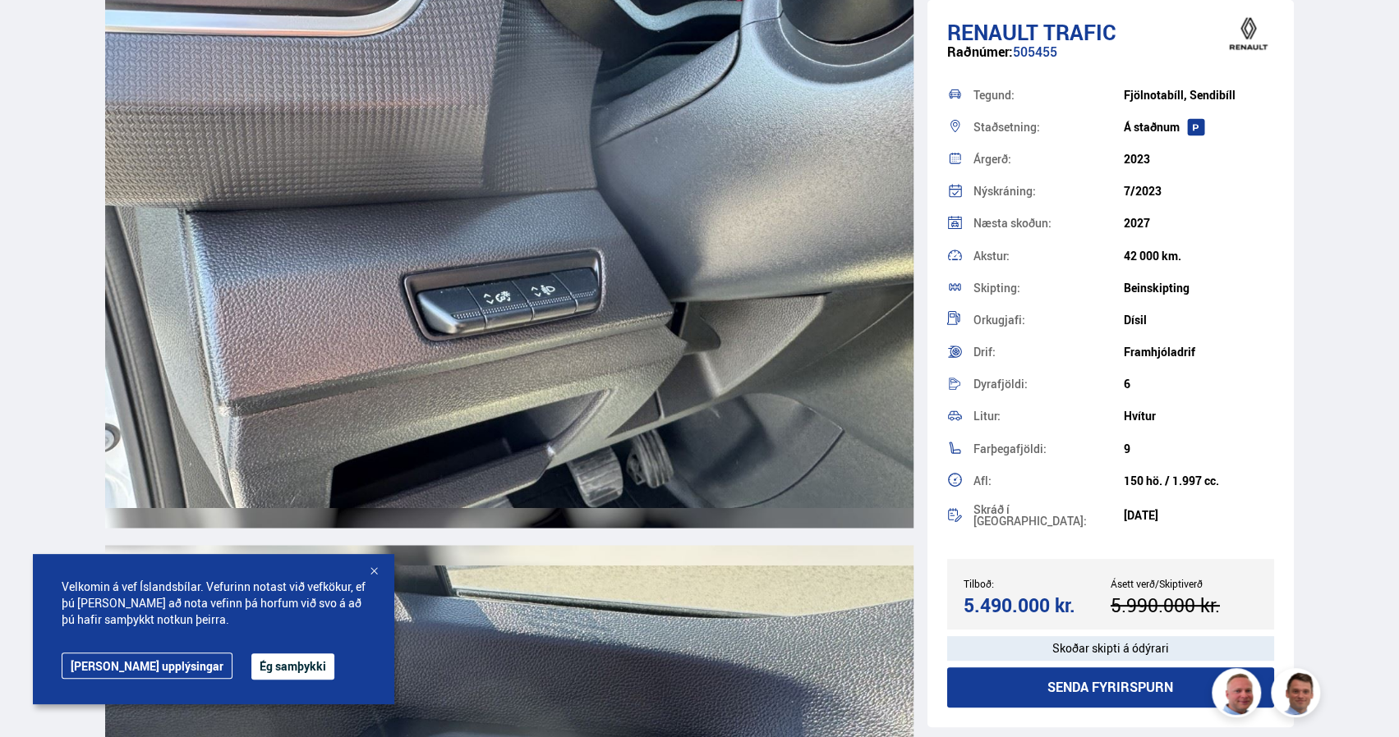
scroll to position [14010, 0]
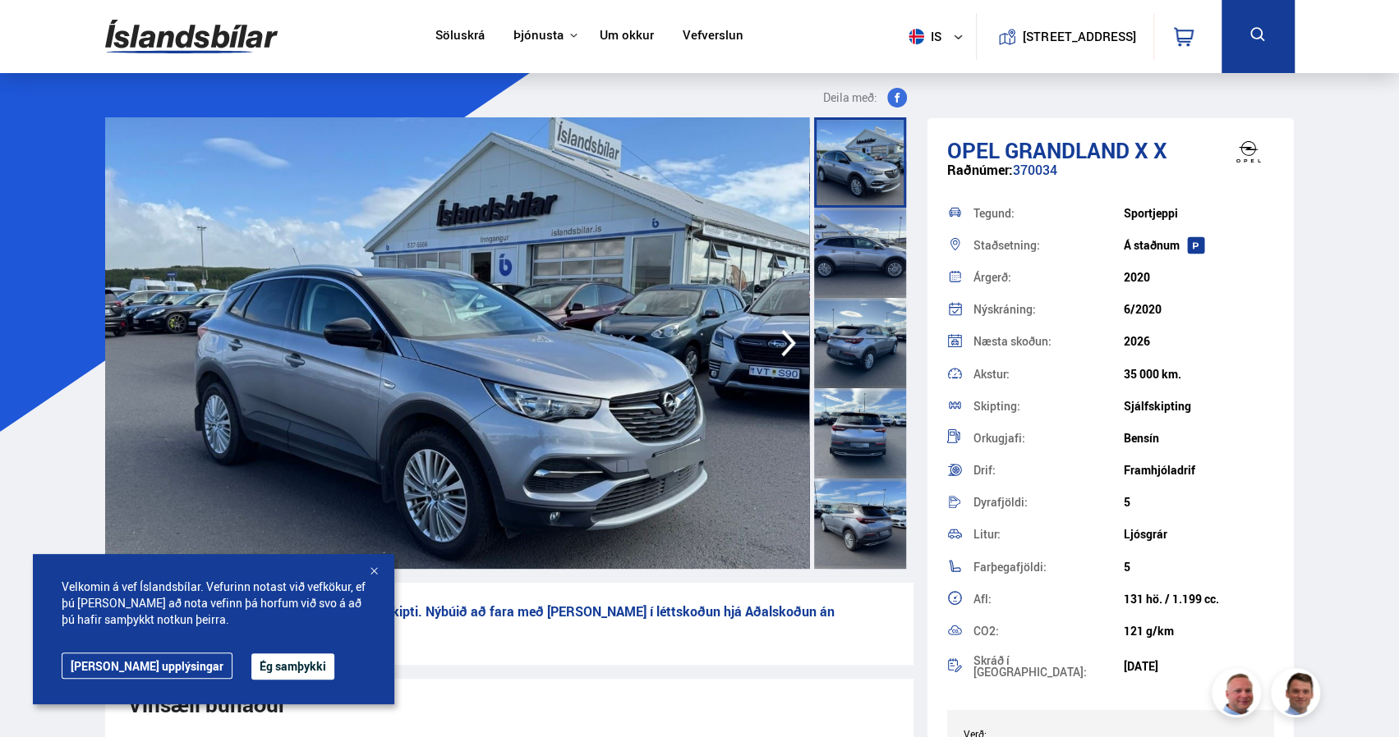
click at [785, 347] on icon "button" at bounding box center [788, 343] width 33 height 39
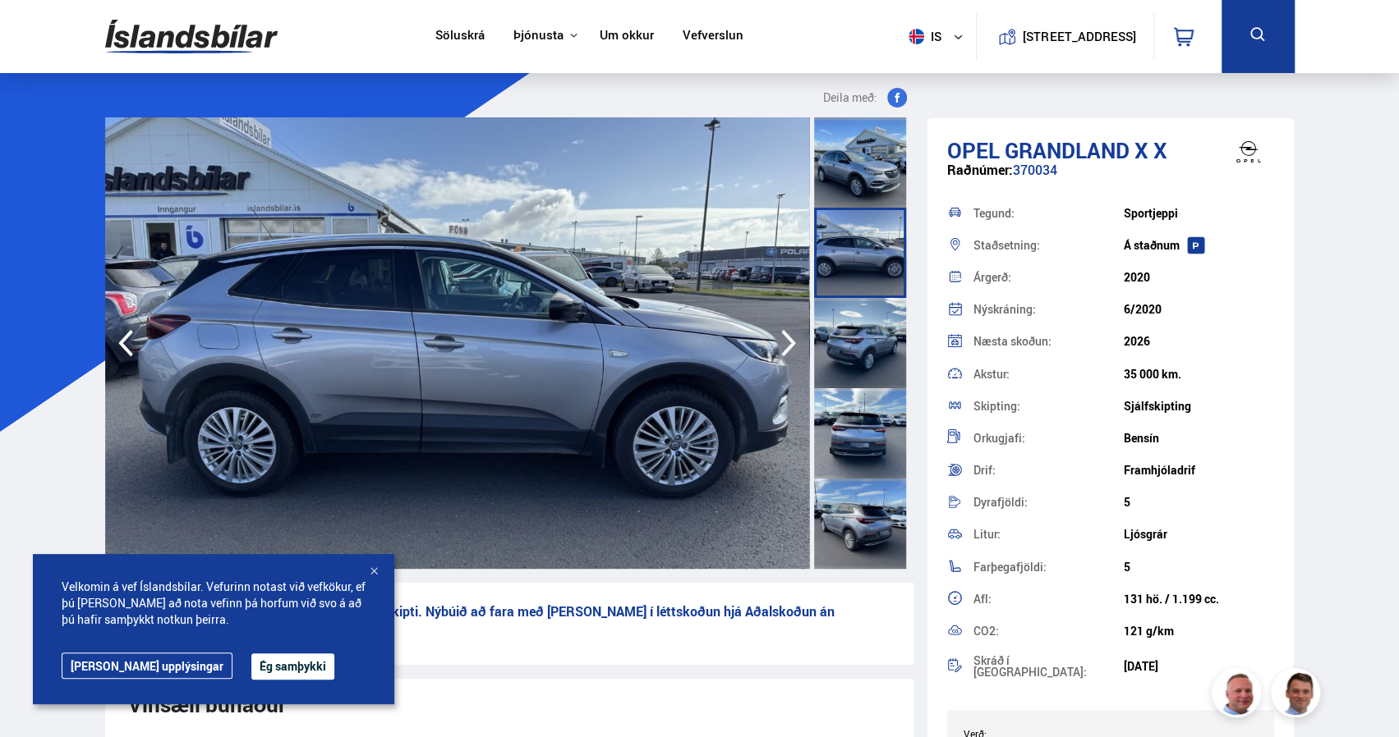
click at [785, 347] on icon "button" at bounding box center [788, 343] width 33 height 39
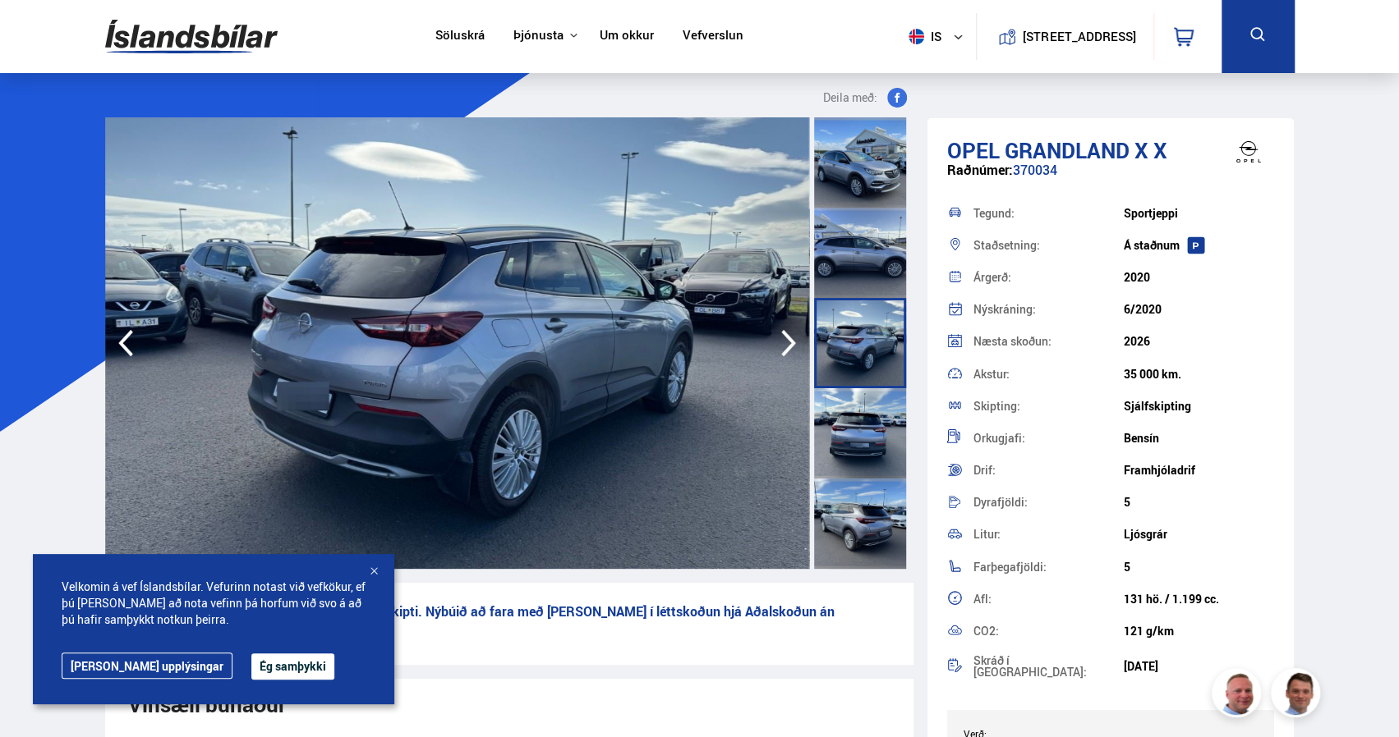
click at [785, 347] on icon "button" at bounding box center [788, 343] width 33 height 39
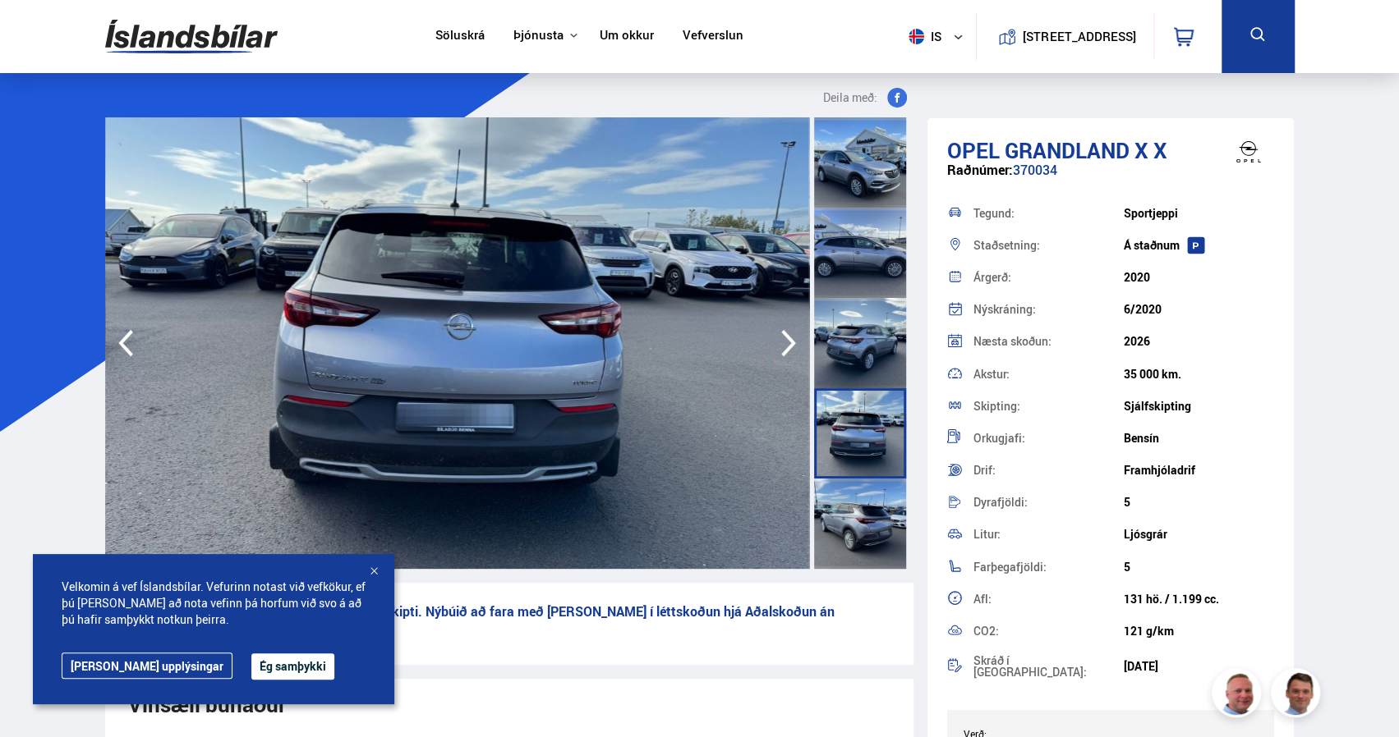
click at [785, 347] on icon "button" at bounding box center [788, 343] width 33 height 39
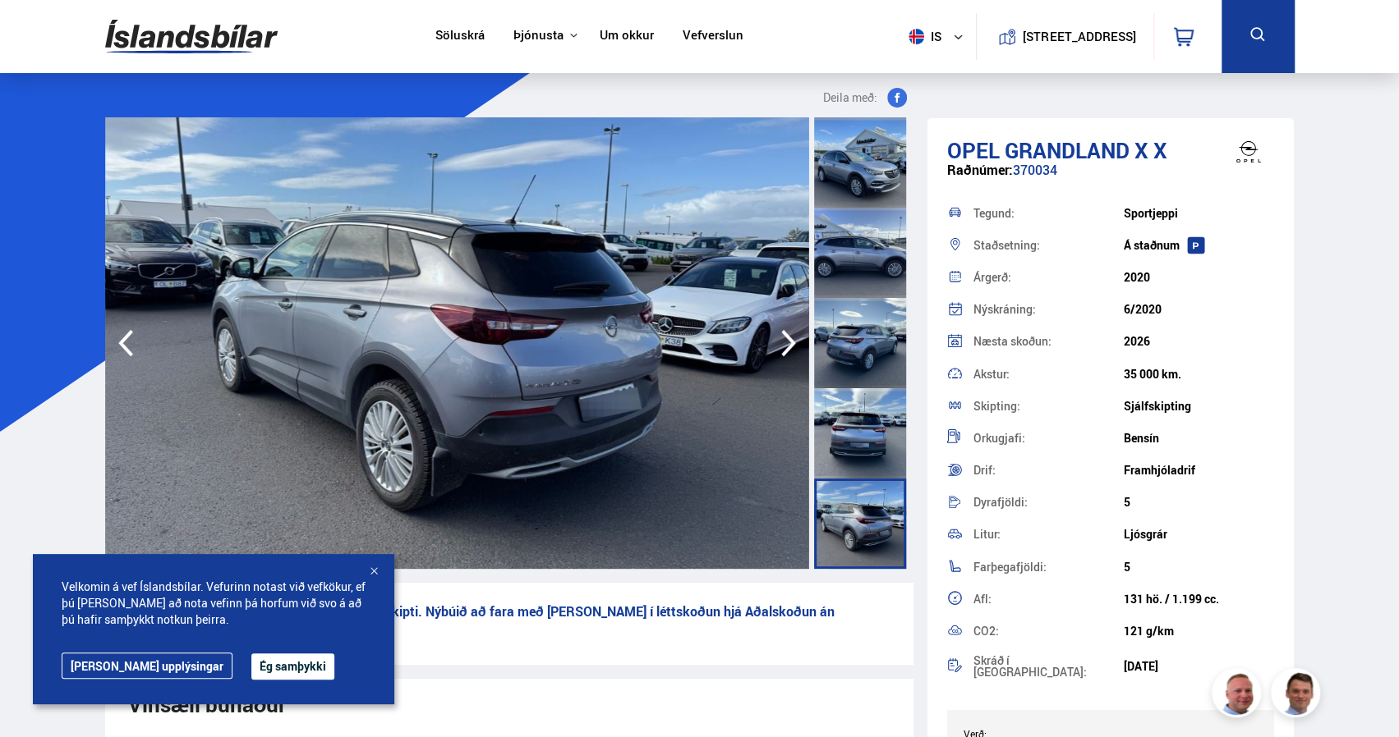
click at [785, 347] on icon "button" at bounding box center [788, 343] width 33 height 39
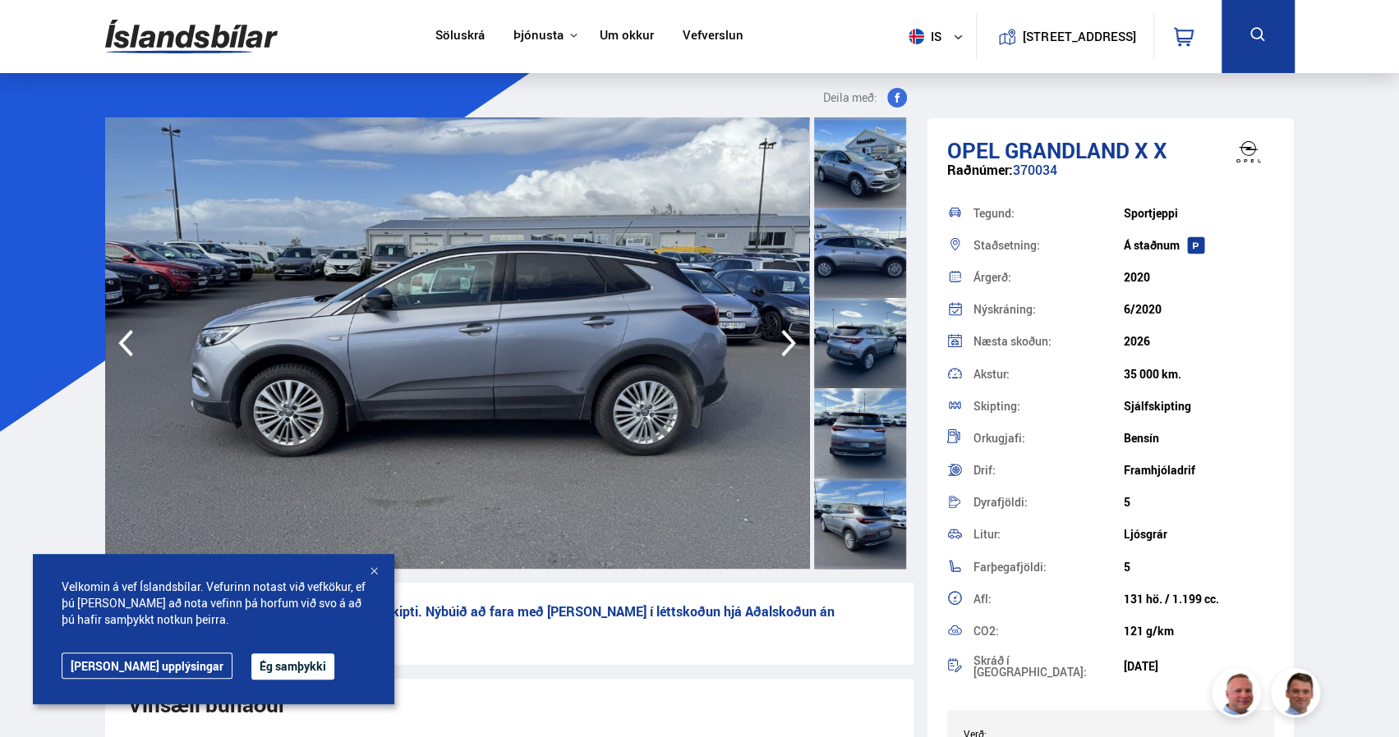
click at [785, 347] on icon "button" at bounding box center [788, 343] width 33 height 39
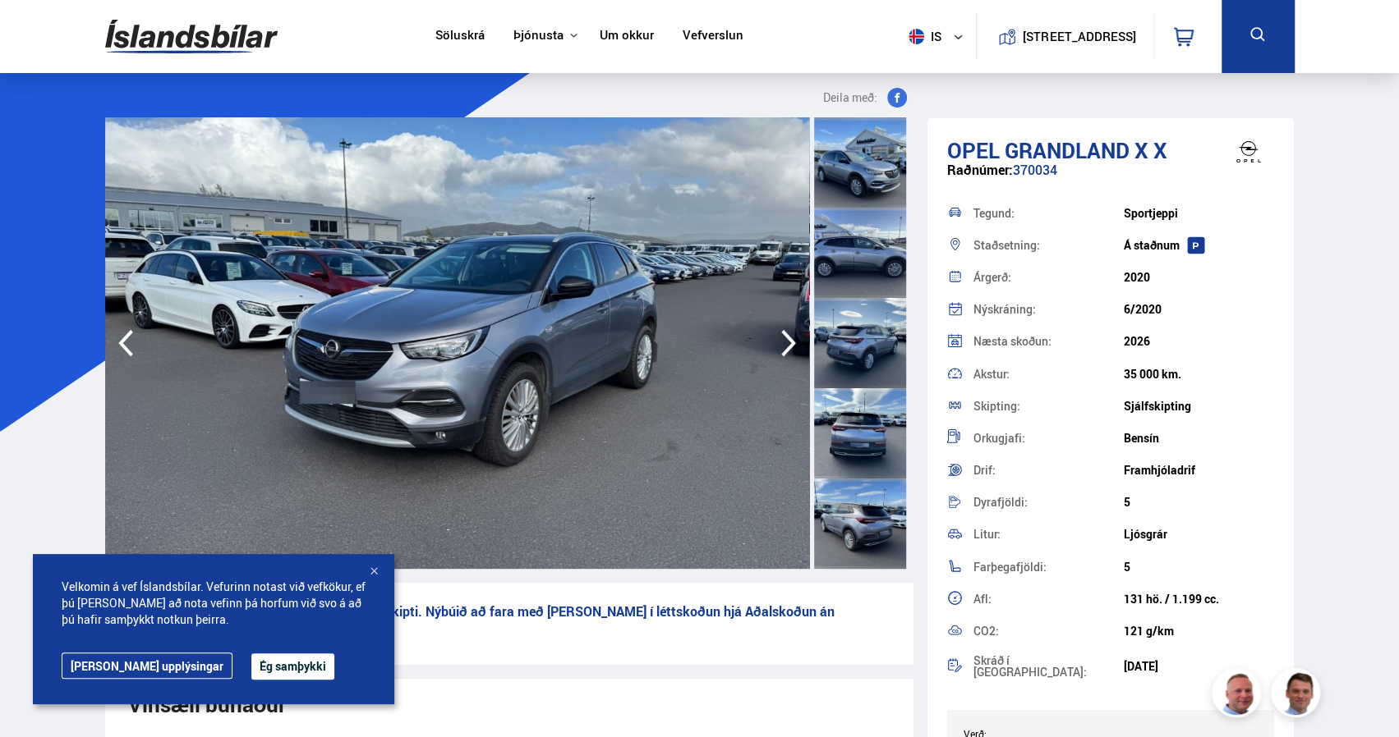
click at [785, 347] on icon "button" at bounding box center [788, 343] width 33 height 39
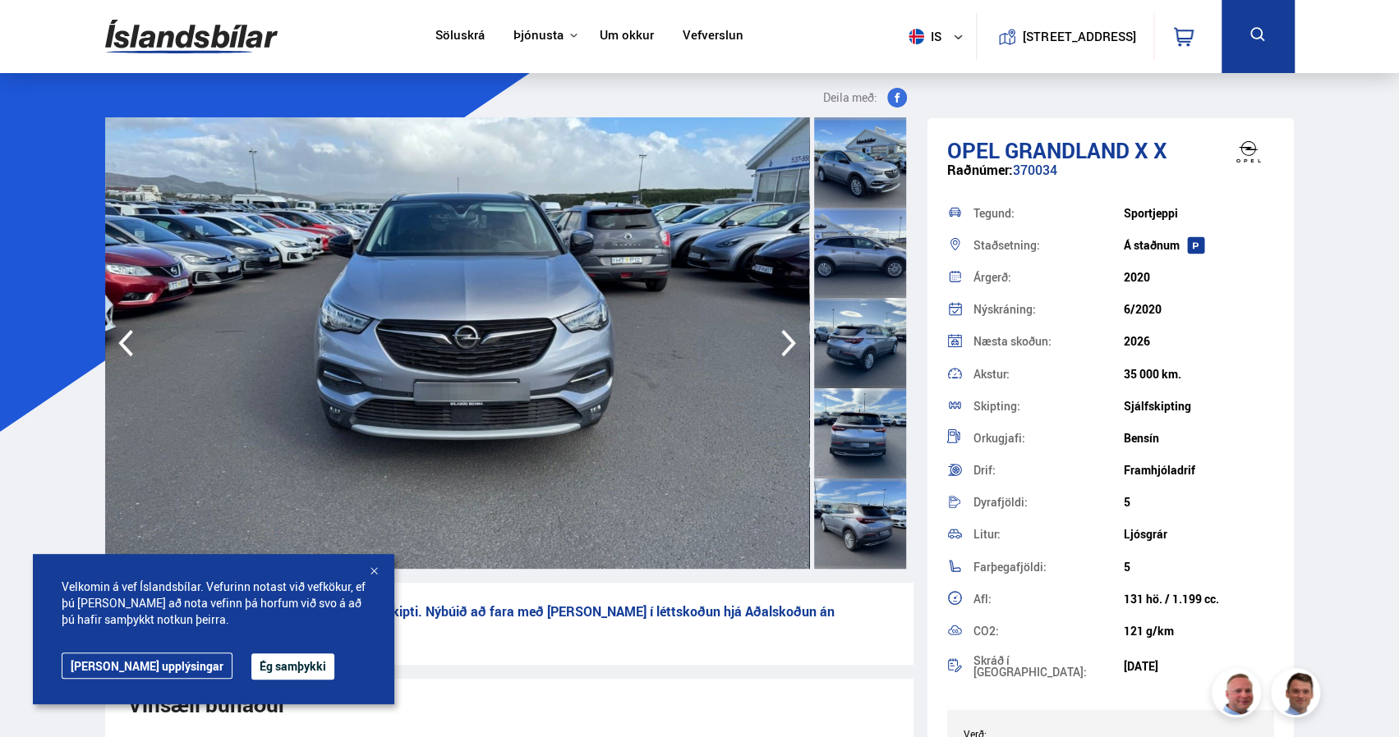
click at [785, 347] on icon "button" at bounding box center [788, 343] width 33 height 39
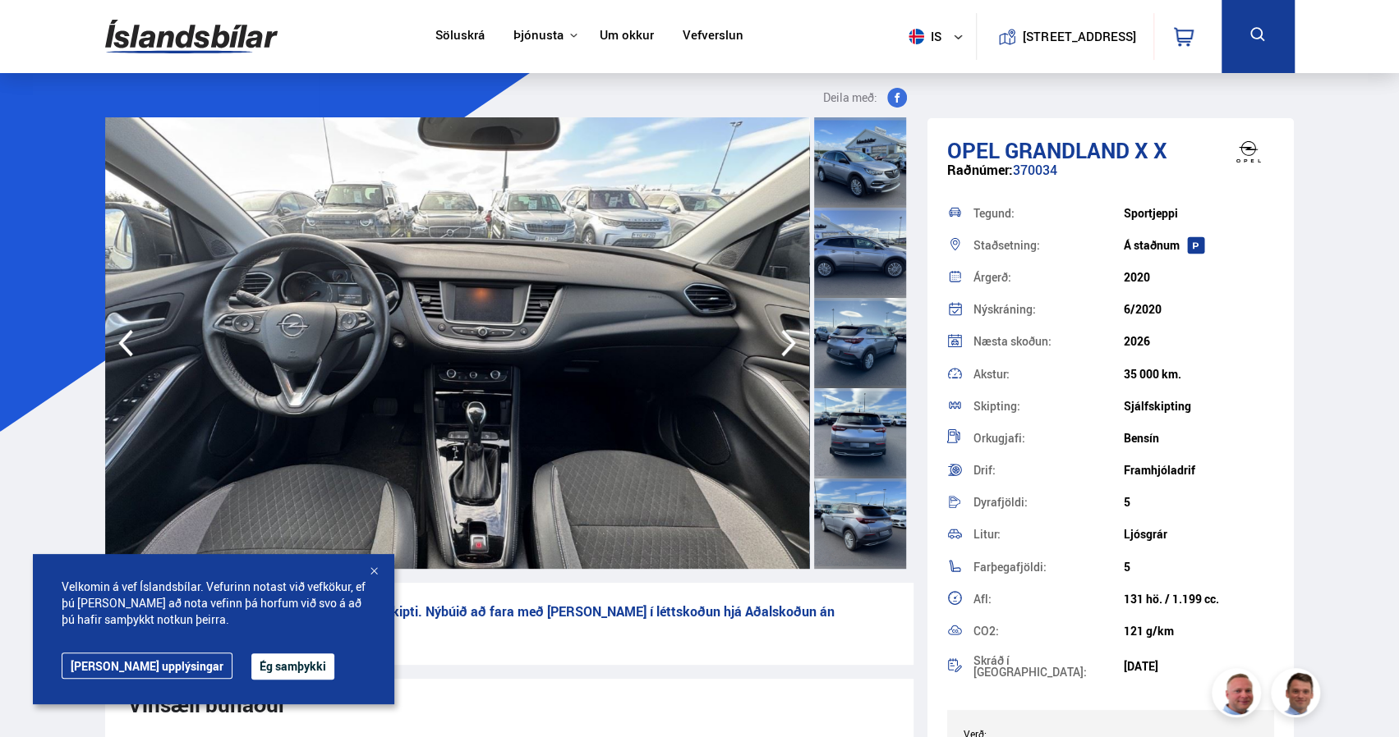
click at [785, 347] on icon "button" at bounding box center [788, 343] width 33 height 39
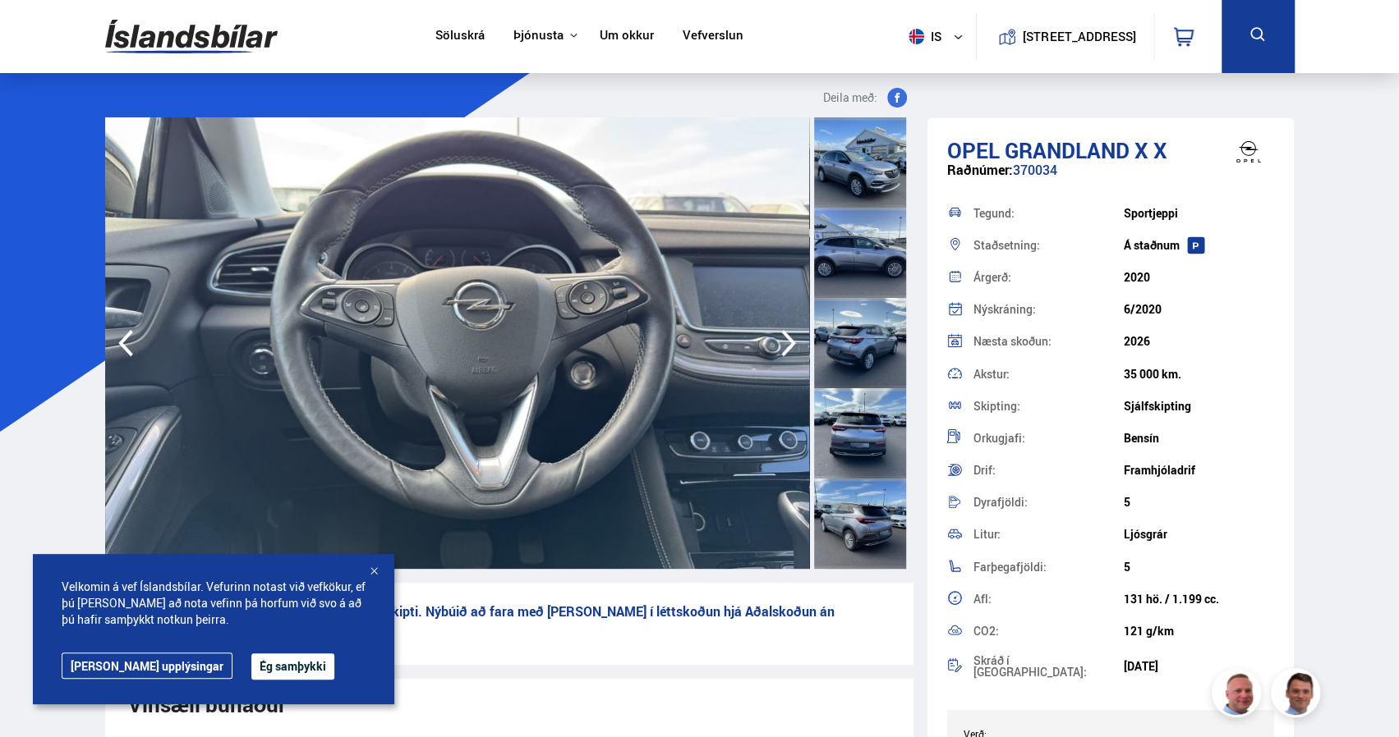
click at [785, 347] on icon "button" at bounding box center [788, 343] width 33 height 39
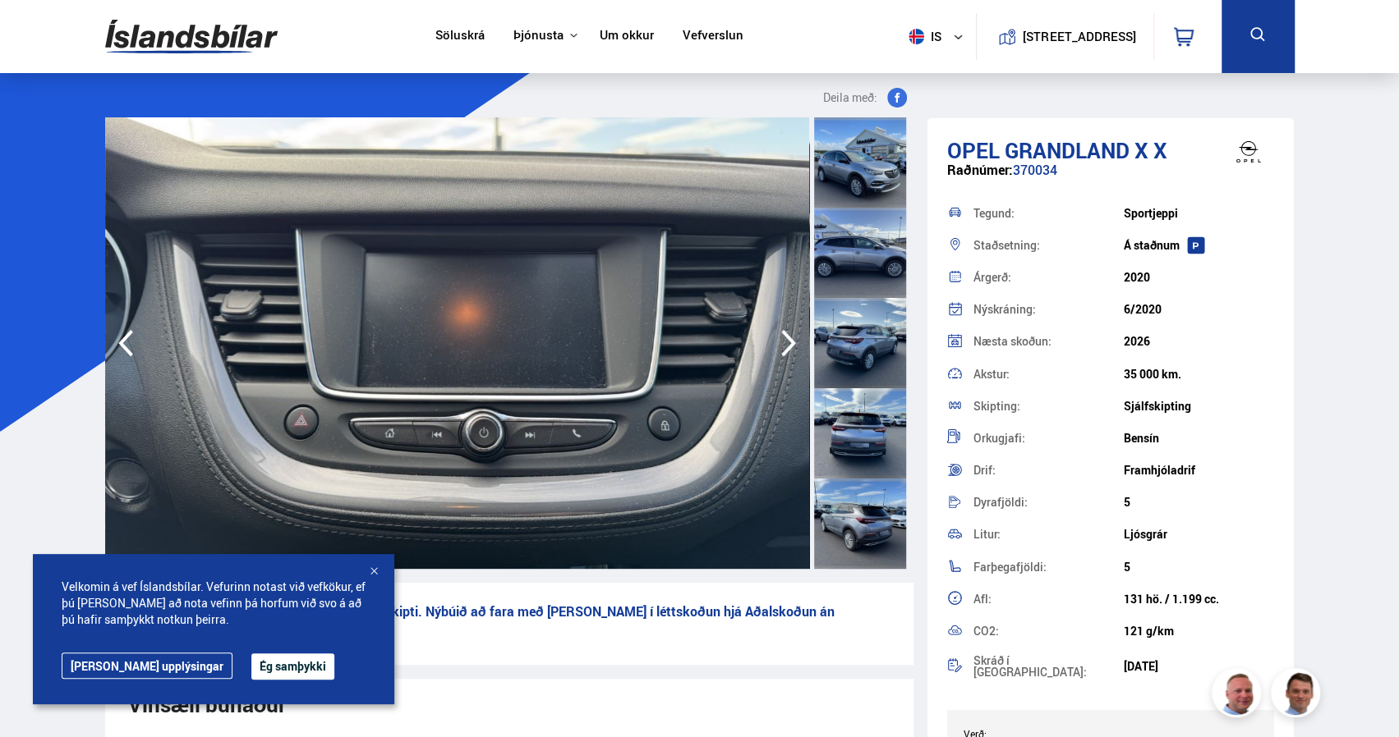
click at [785, 347] on icon "button" at bounding box center [788, 343] width 33 height 39
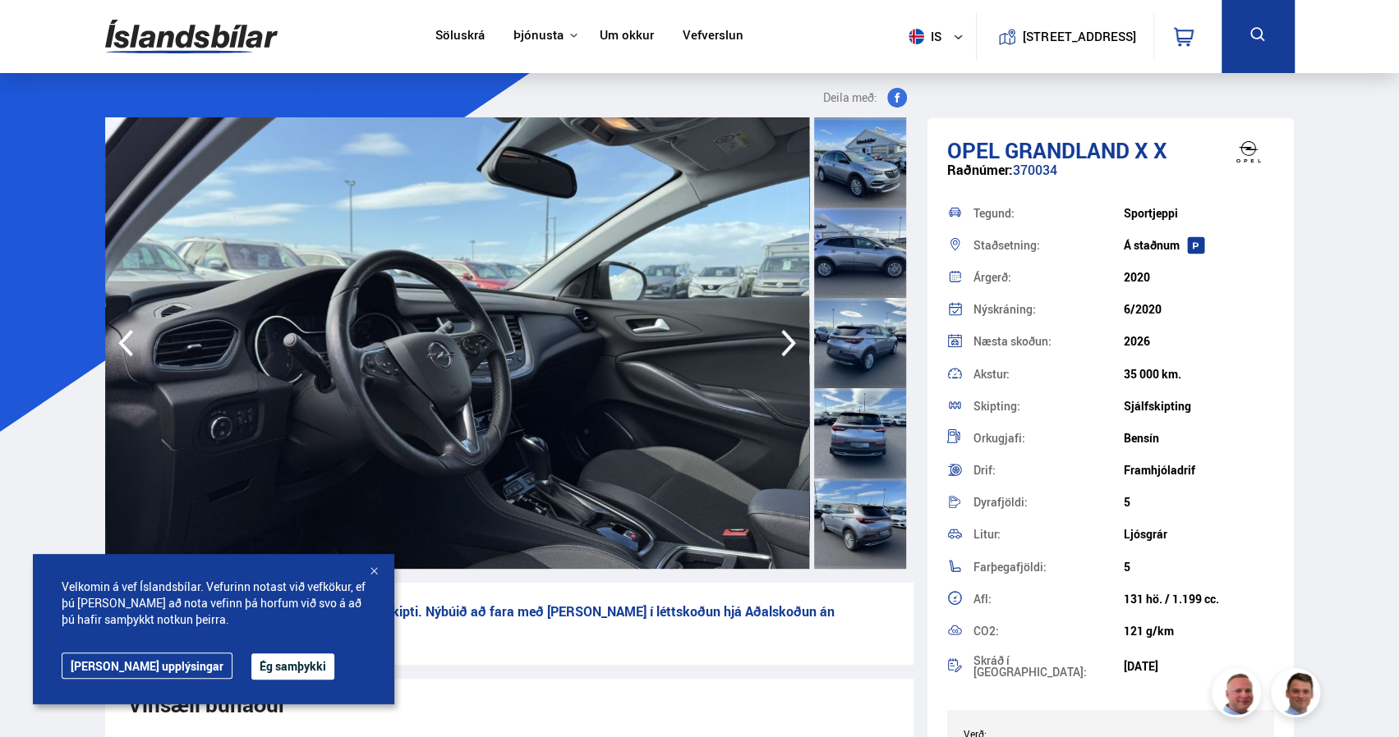
click at [785, 347] on icon "button" at bounding box center [788, 343] width 33 height 39
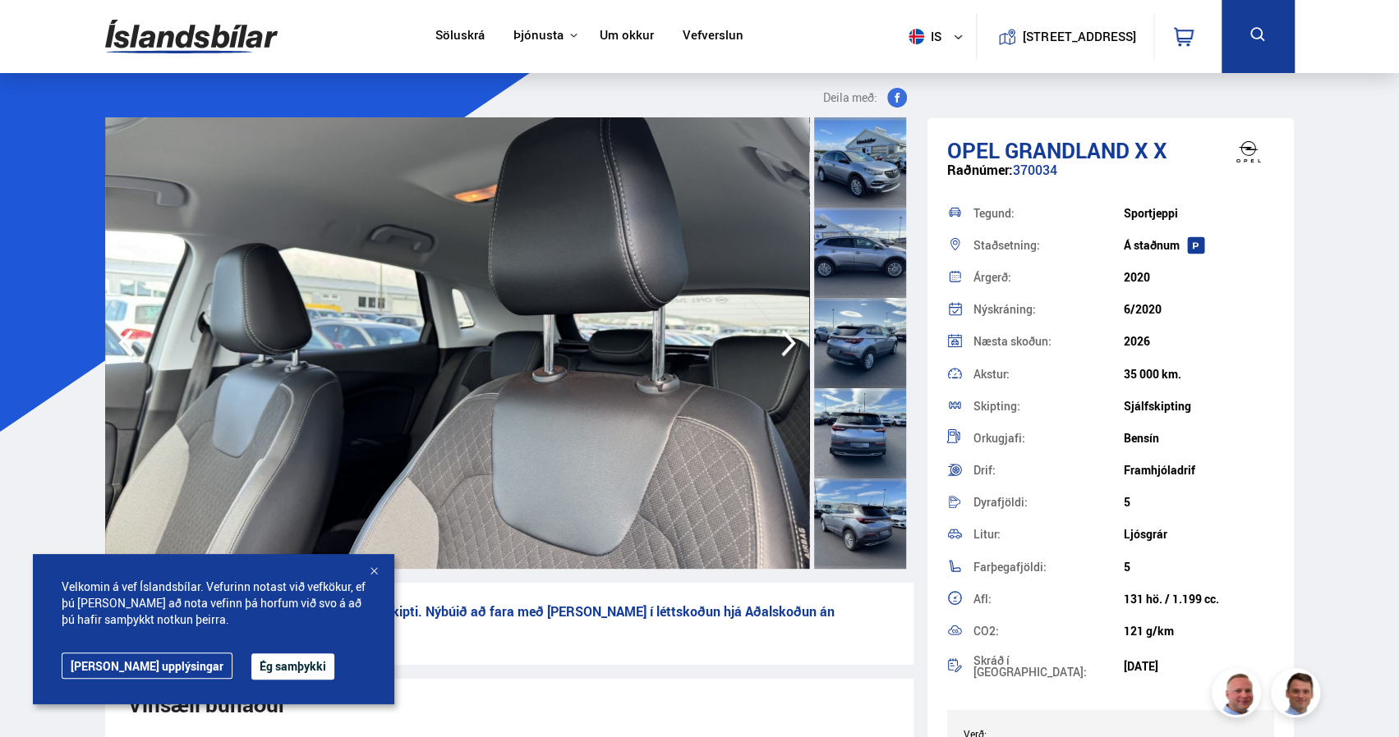
click at [785, 347] on icon "button" at bounding box center [788, 343] width 33 height 39
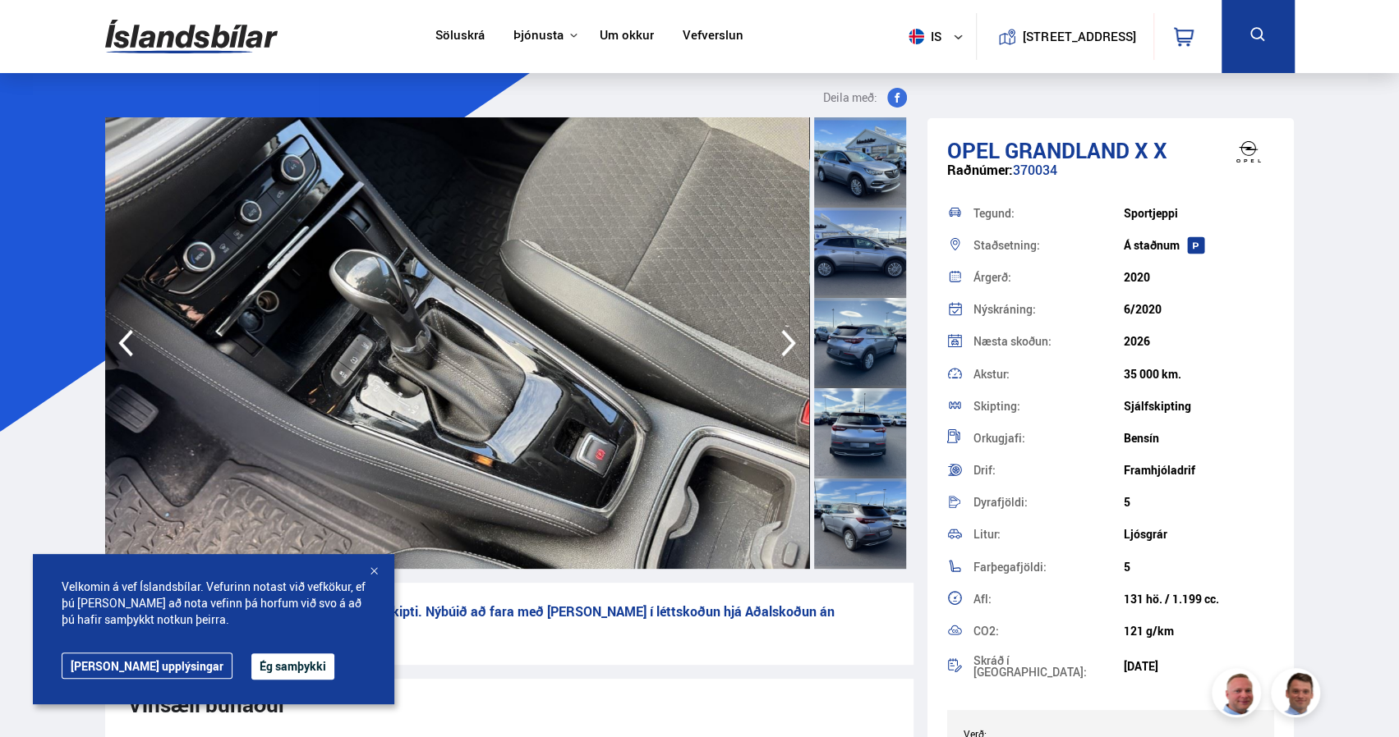
click at [785, 347] on icon "button" at bounding box center [788, 343] width 33 height 39
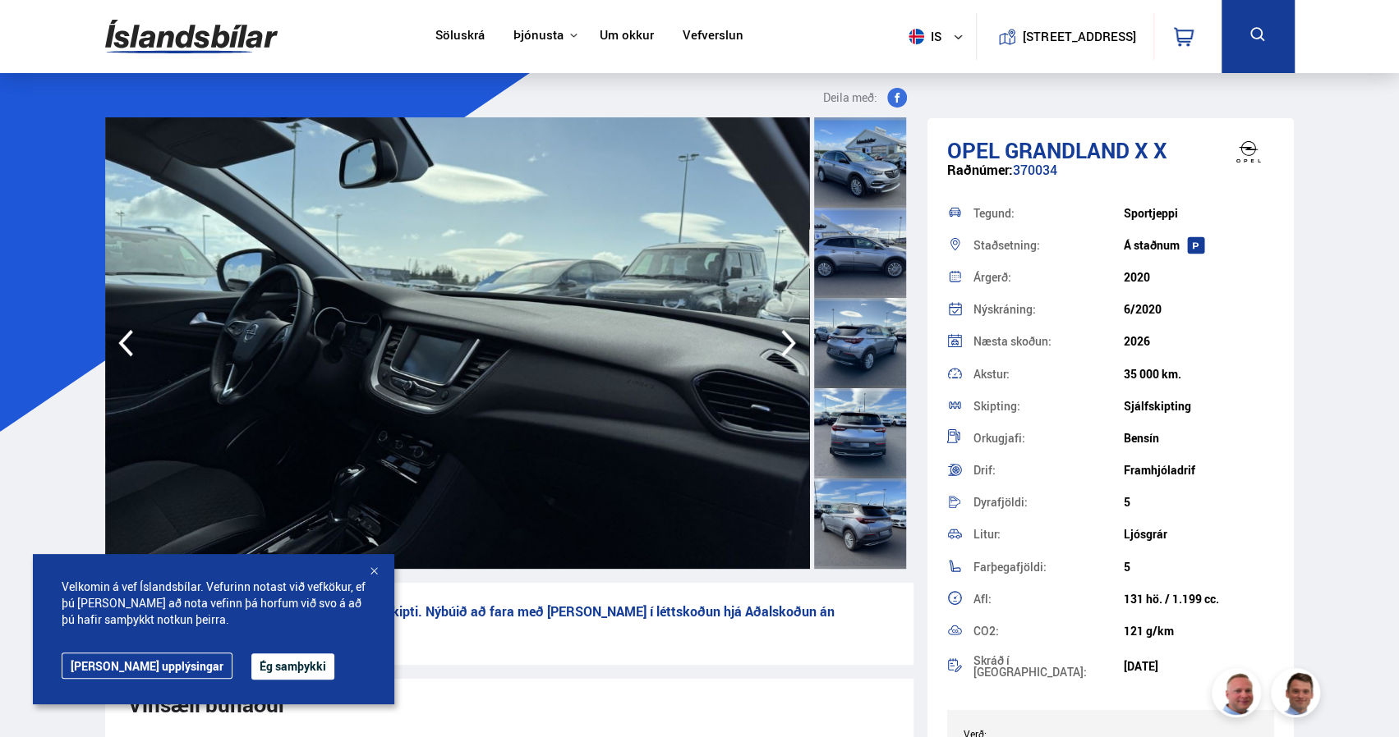
click at [785, 347] on icon "button" at bounding box center [788, 343] width 33 height 39
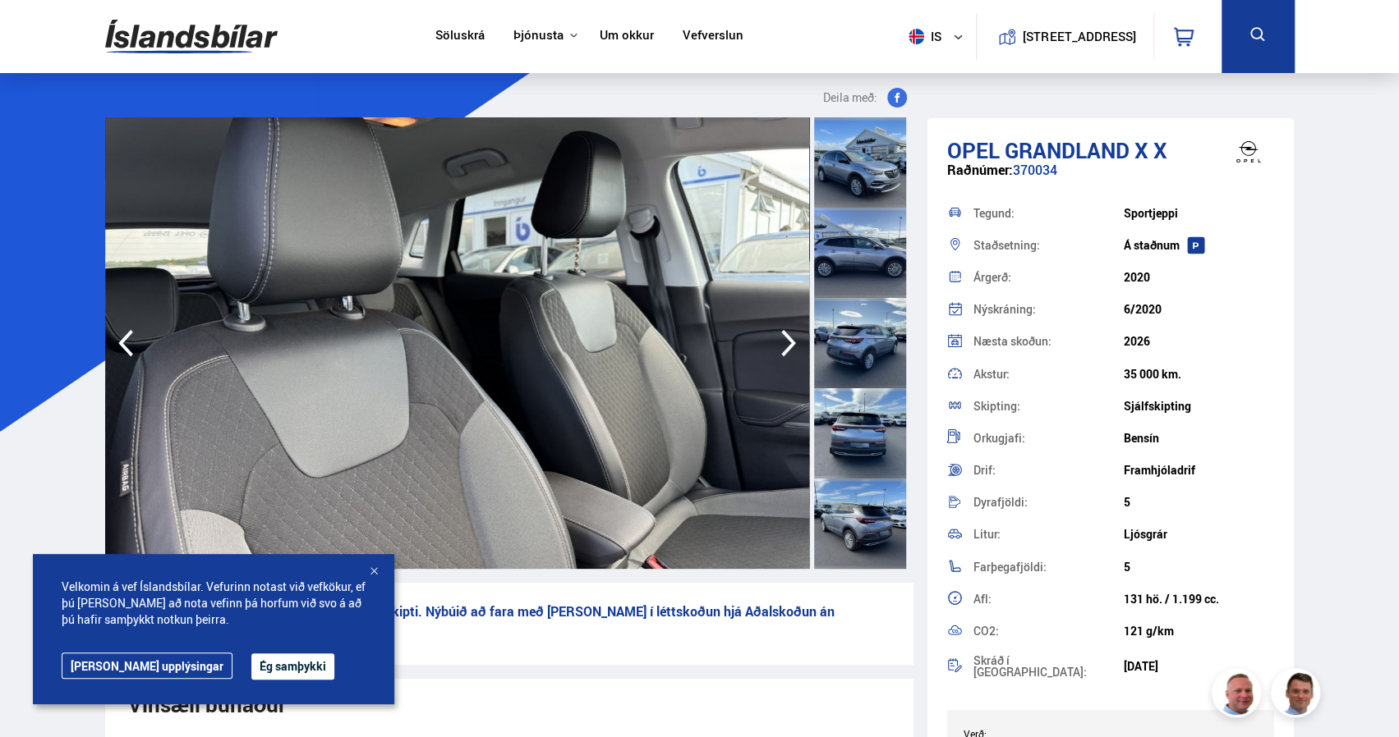
click at [785, 347] on icon "button" at bounding box center [788, 343] width 33 height 39
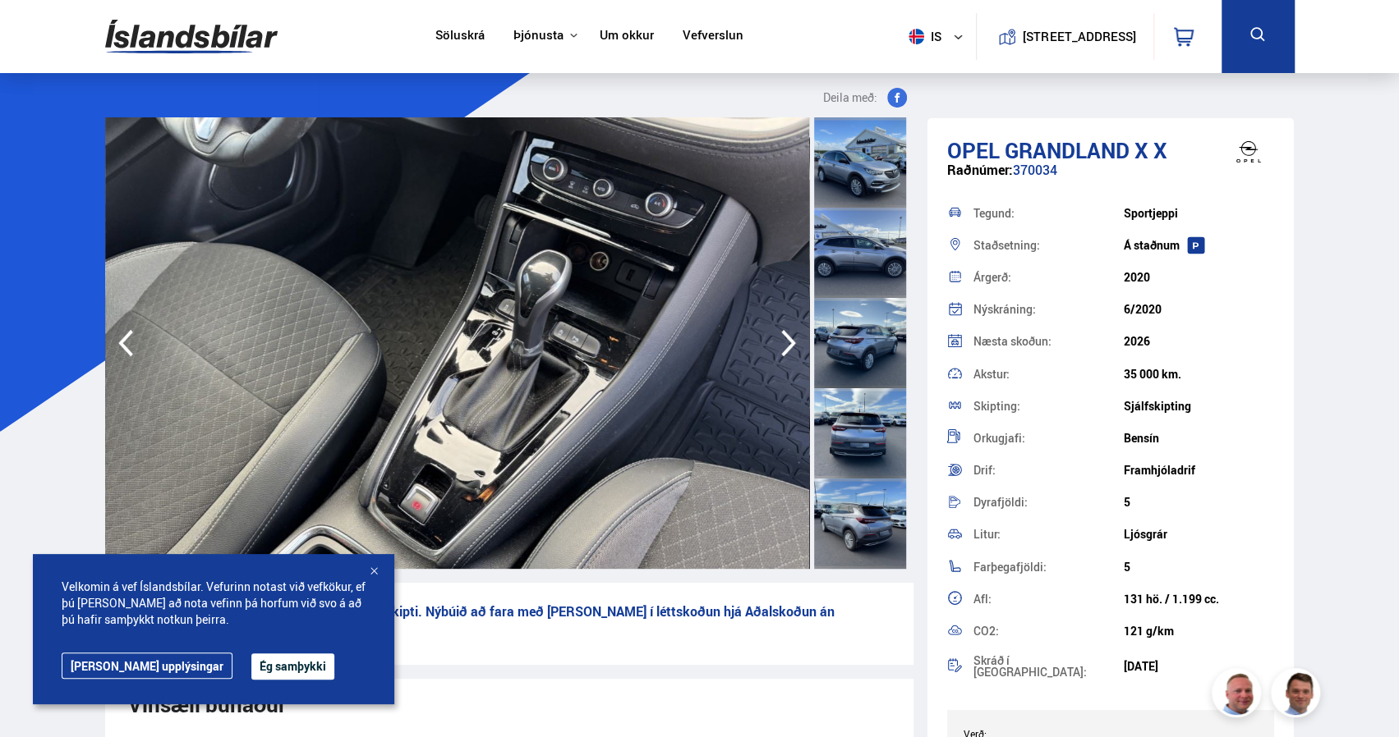
click at [785, 347] on icon "button" at bounding box center [788, 343] width 33 height 39
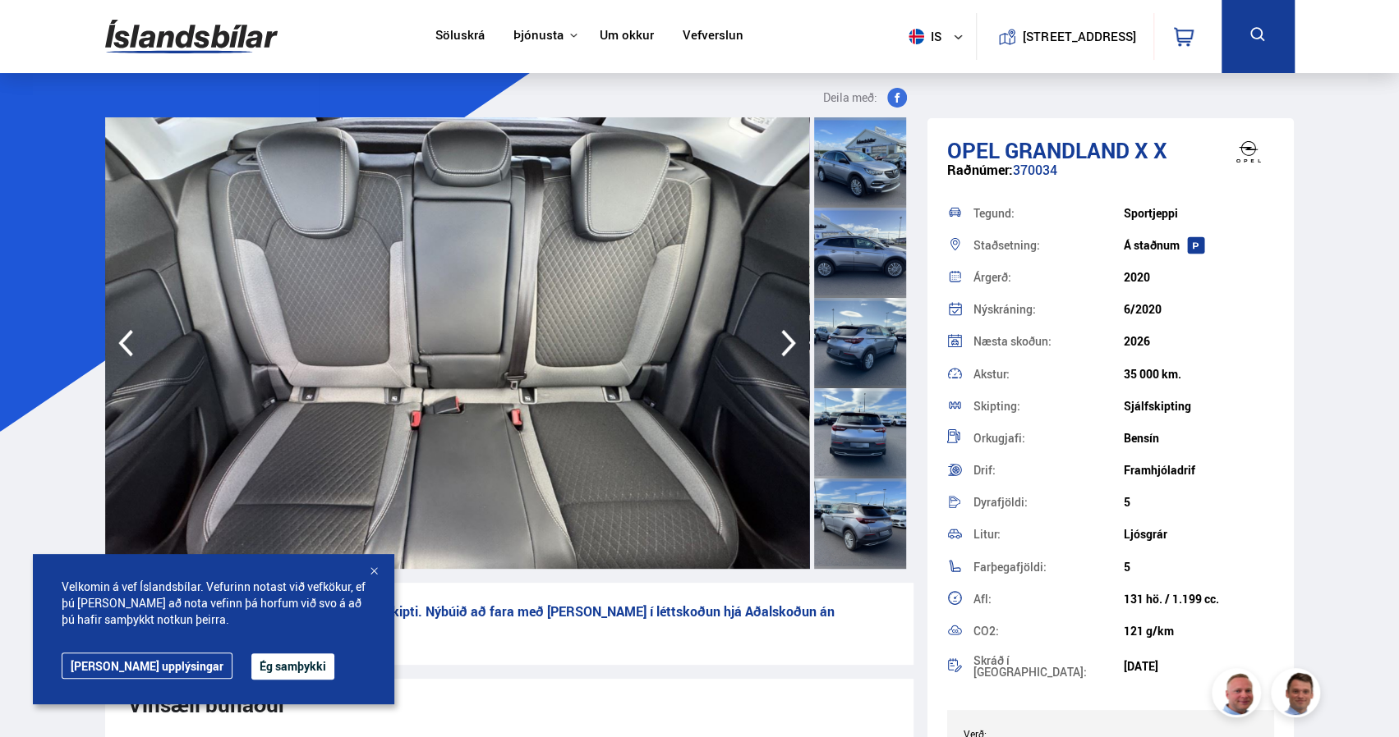
click at [785, 347] on icon "button" at bounding box center [788, 343] width 33 height 39
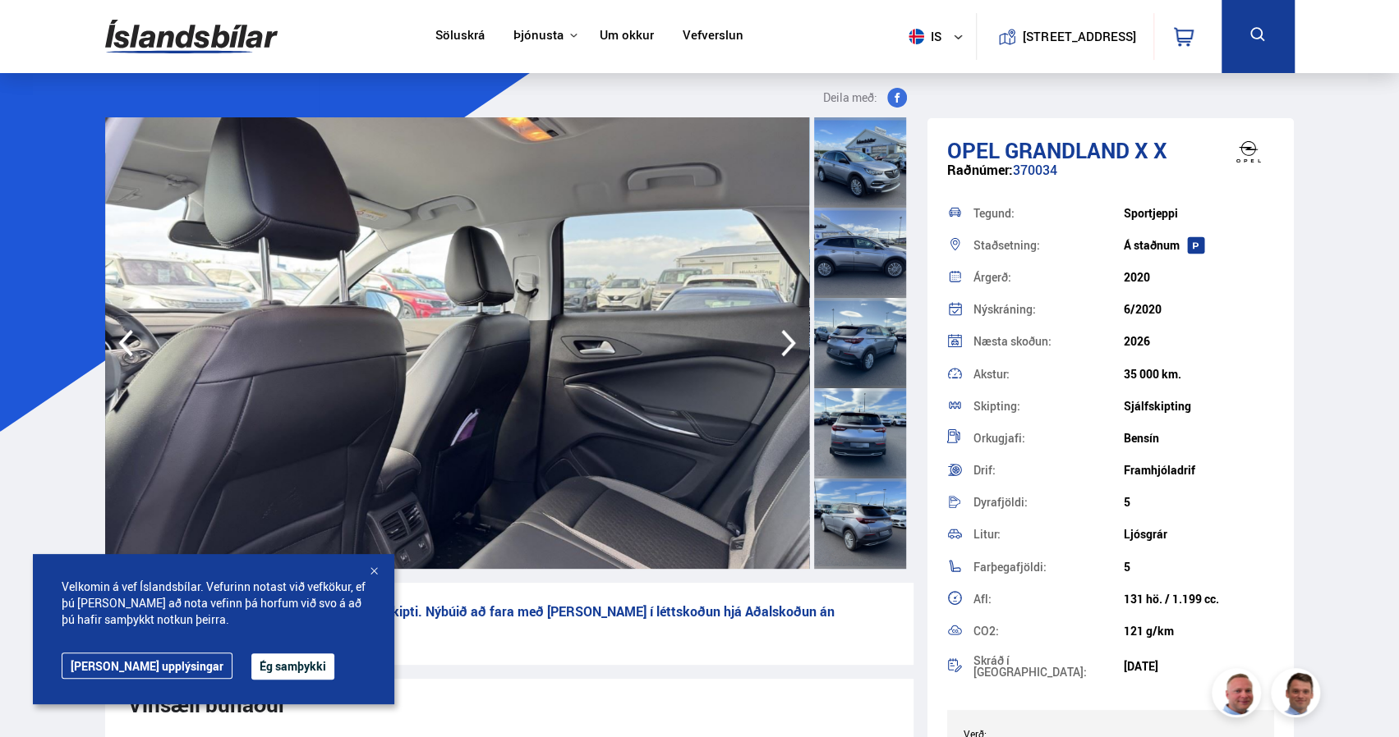
click at [785, 347] on icon "button" at bounding box center [788, 343] width 33 height 39
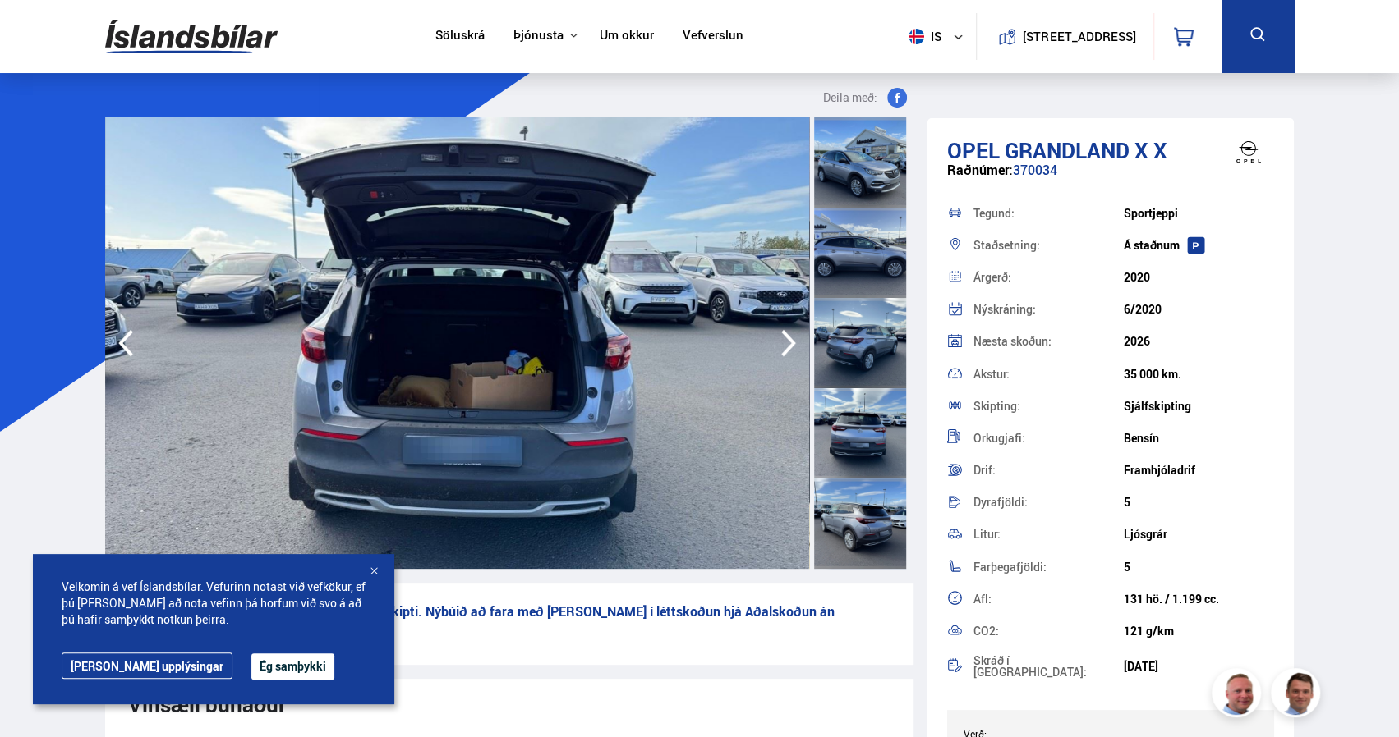
click at [785, 347] on icon "button" at bounding box center [788, 343] width 33 height 39
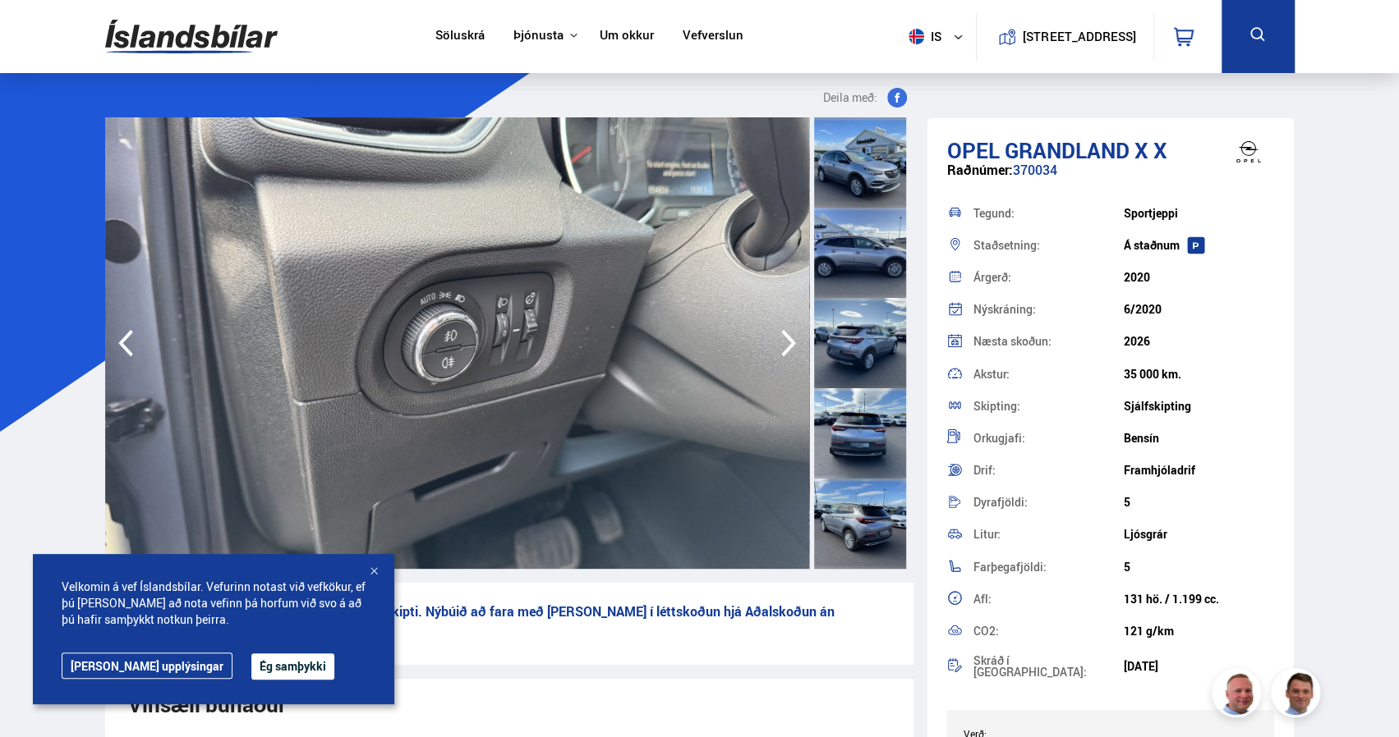
click at [374, 572] on div at bounding box center [373, 572] width 16 height 16
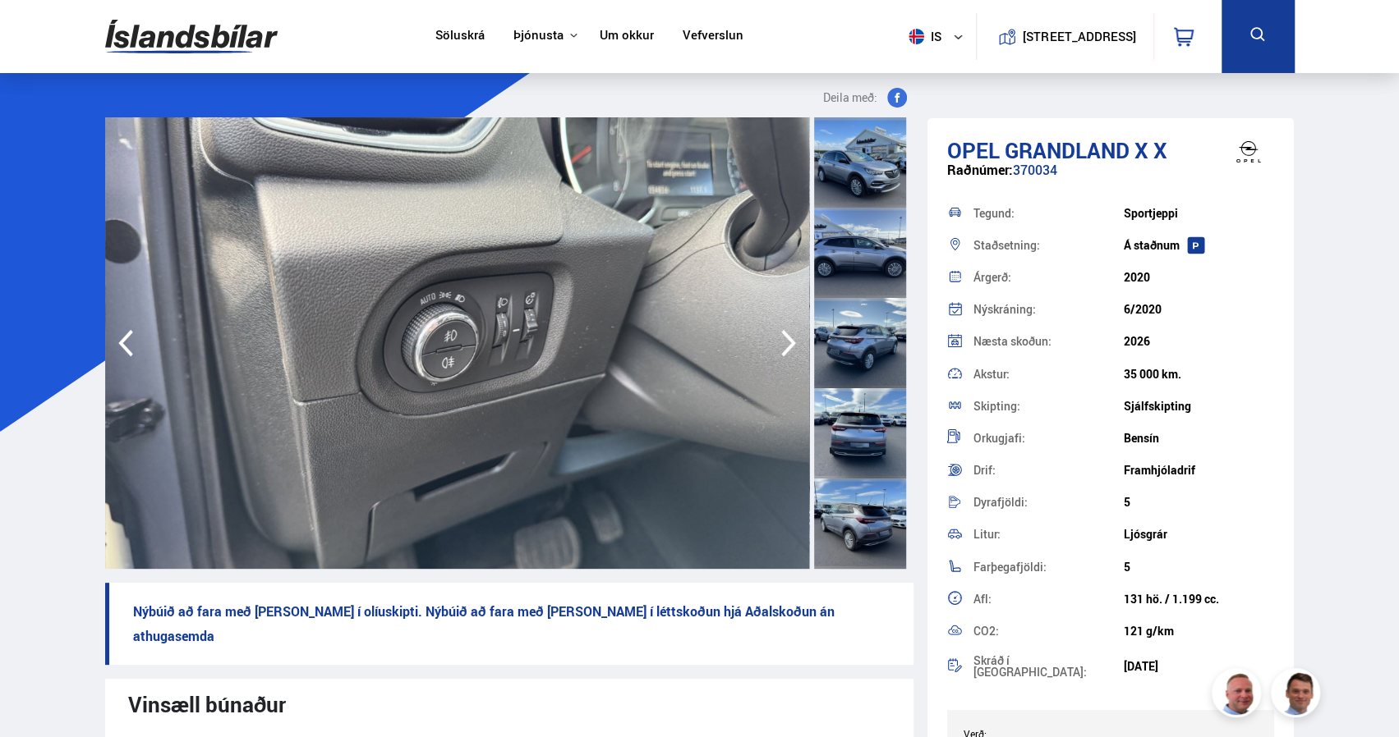
click at [780, 344] on icon "button" at bounding box center [788, 343] width 33 height 39
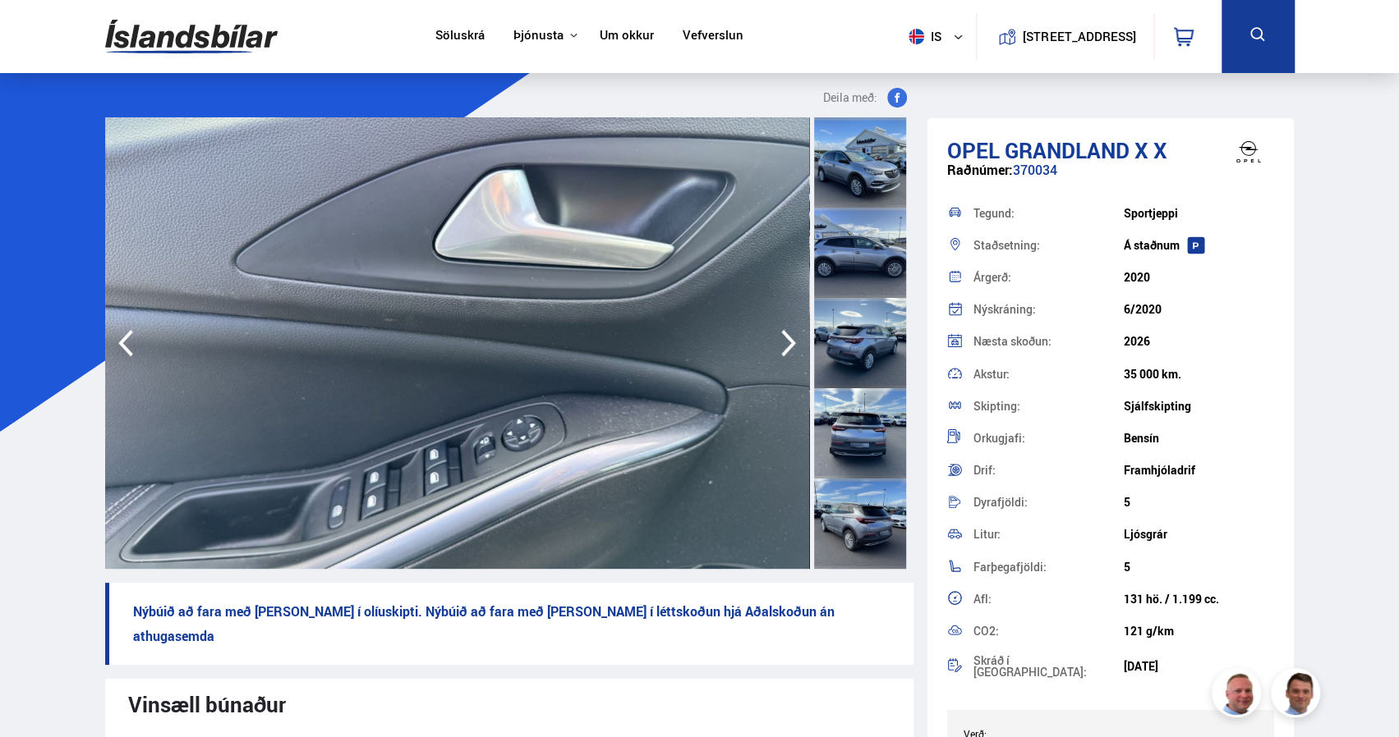
click at [781, 344] on icon "button" at bounding box center [788, 343] width 33 height 39
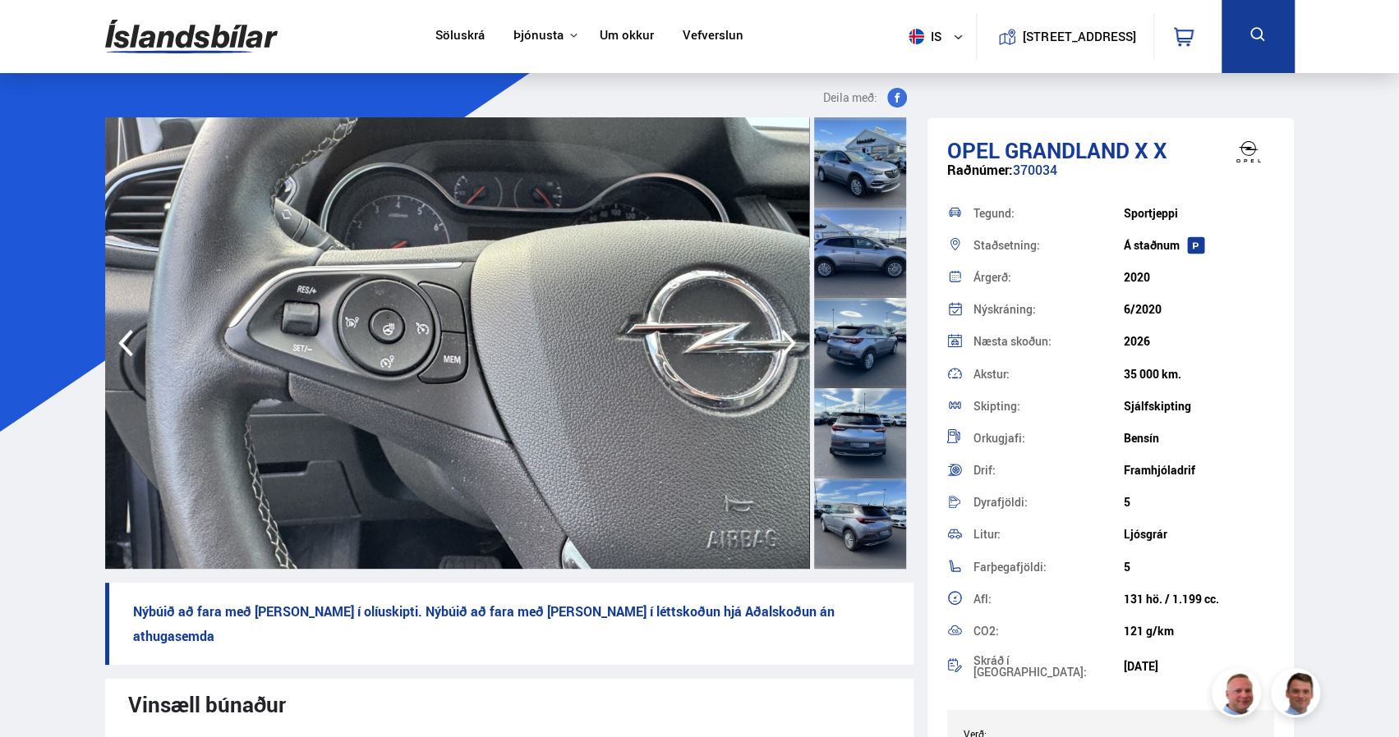
click at [781, 344] on icon "button" at bounding box center [788, 343] width 33 height 39
